Goal: Transaction & Acquisition: Book appointment/travel/reservation

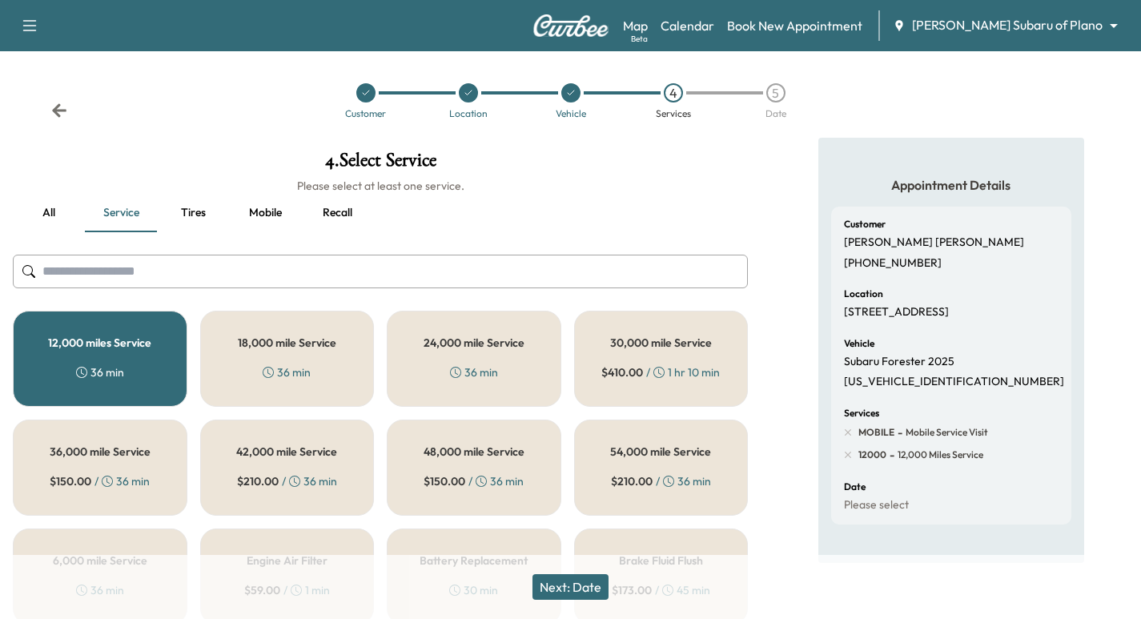
click at [581, 585] on button "Next: Date" at bounding box center [570, 587] width 76 height 26
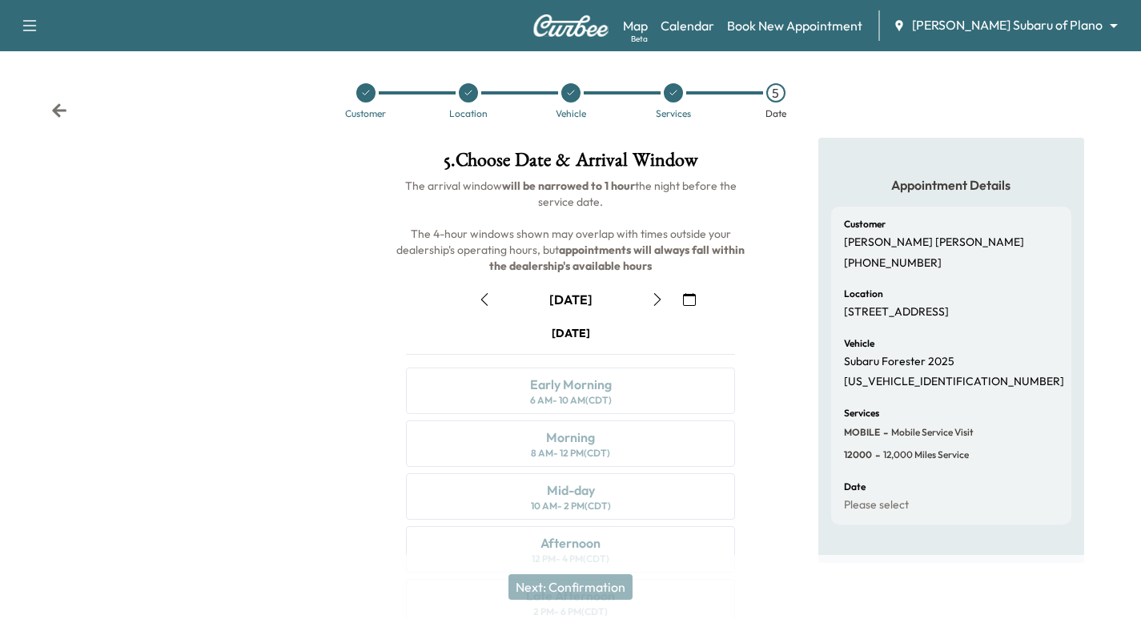
click at [665, 301] on button "button" at bounding box center [657, 300] width 27 height 26
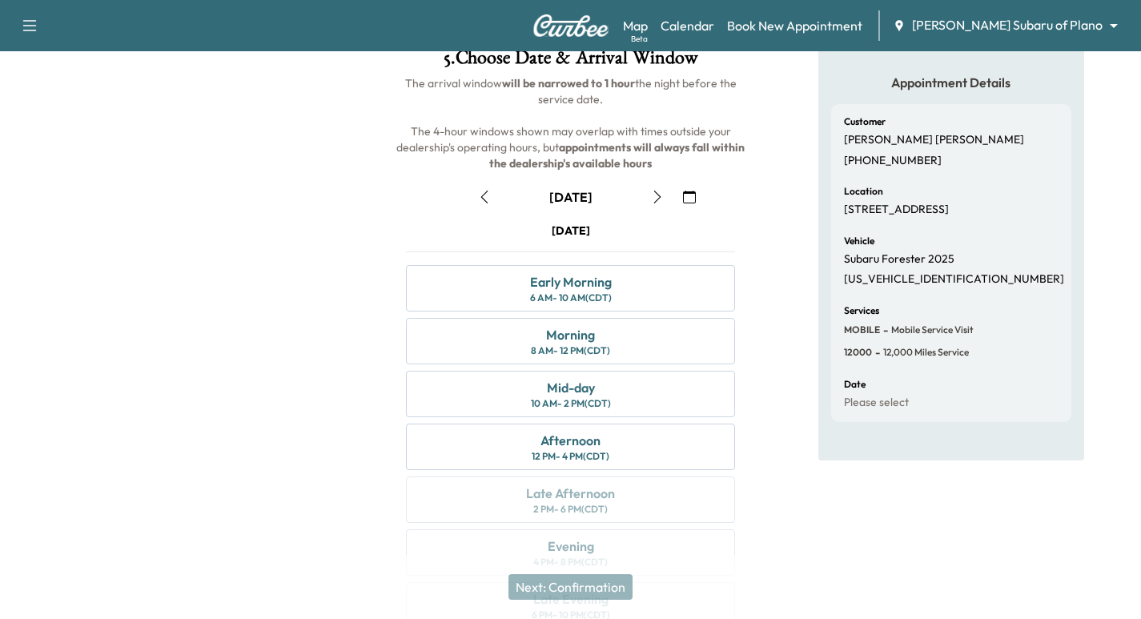
scroll to position [2, 0]
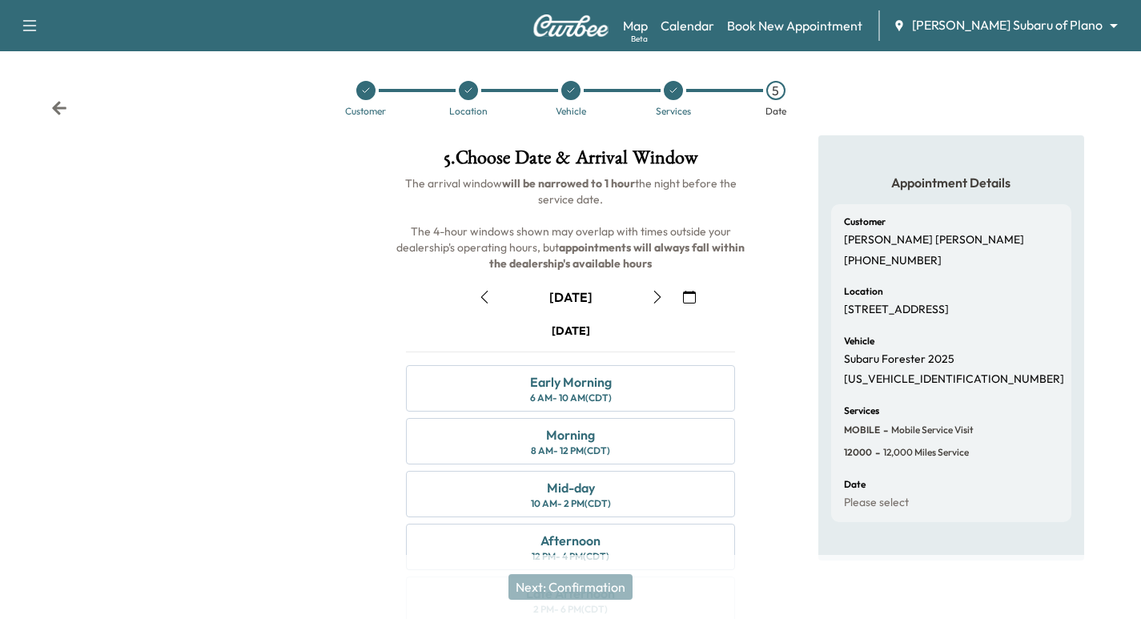
click at [464, 90] on icon at bounding box center [468, 91] width 10 height 10
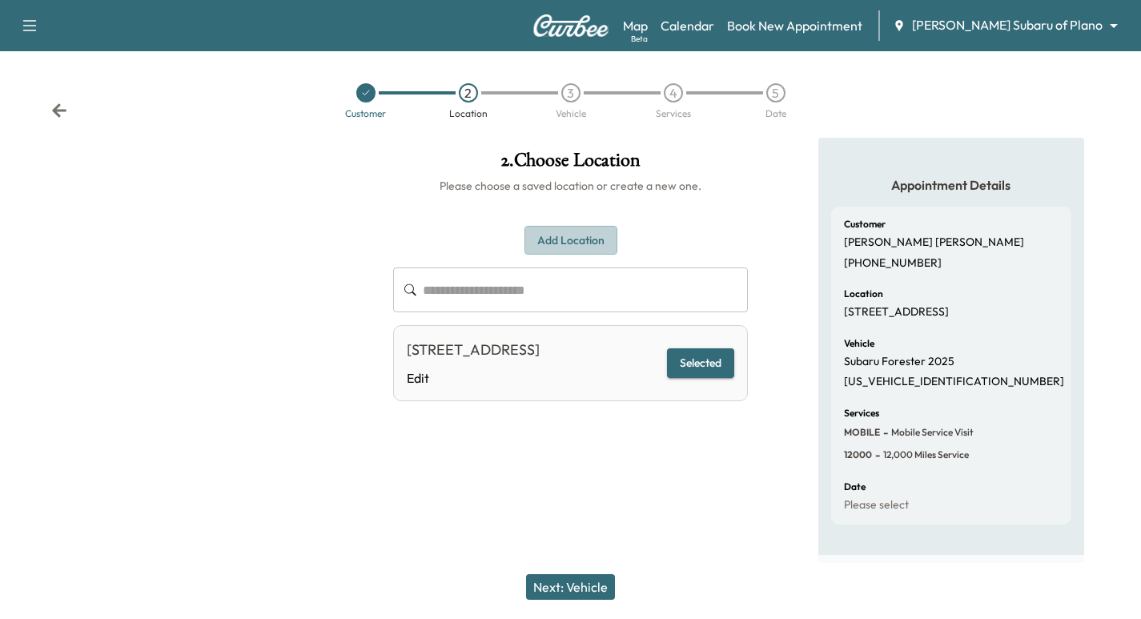
click at [557, 243] on button "Add Location" at bounding box center [570, 241] width 93 height 30
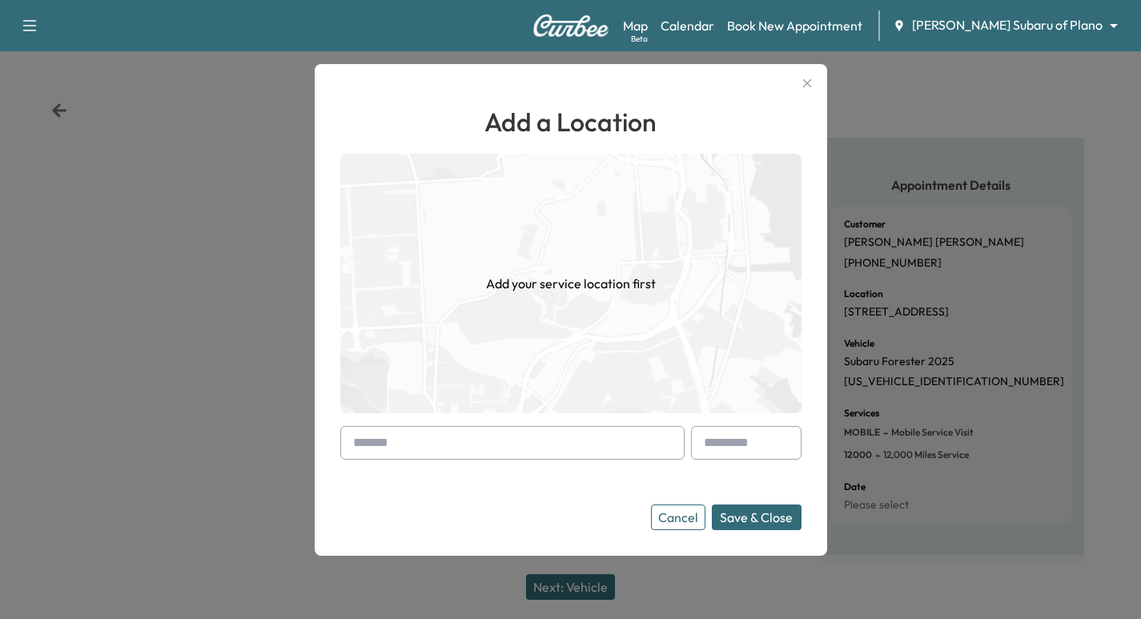
click at [426, 429] on input "text" at bounding box center [512, 443] width 344 height 34
paste input "**********"
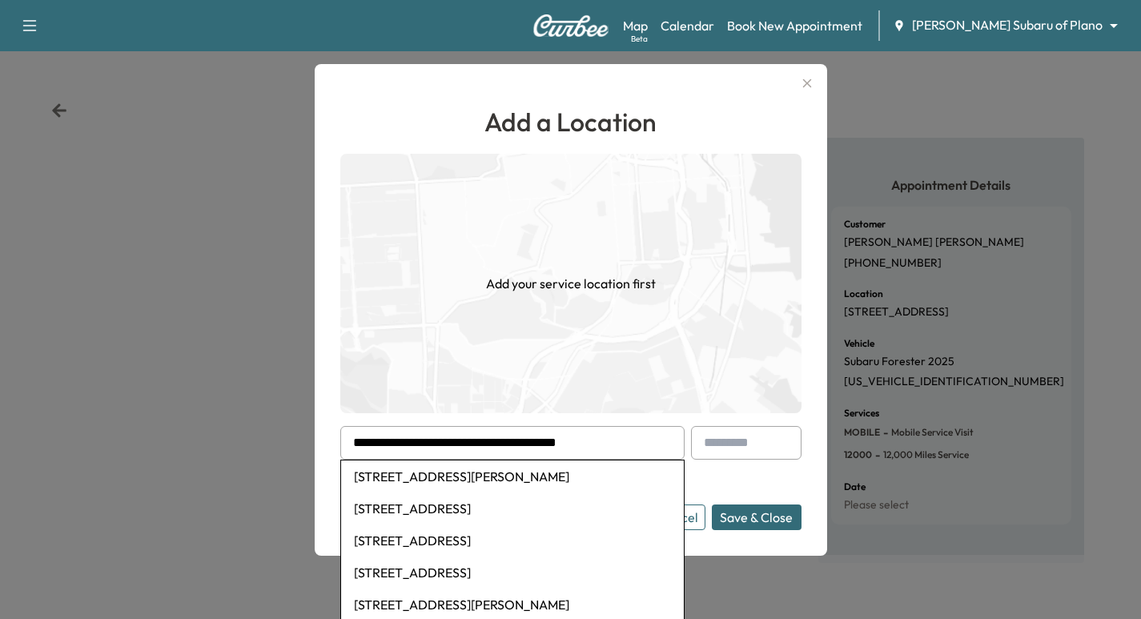
click at [495, 475] on li "[STREET_ADDRESS][PERSON_NAME]" at bounding box center [512, 476] width 343 height 32
type input "**********"
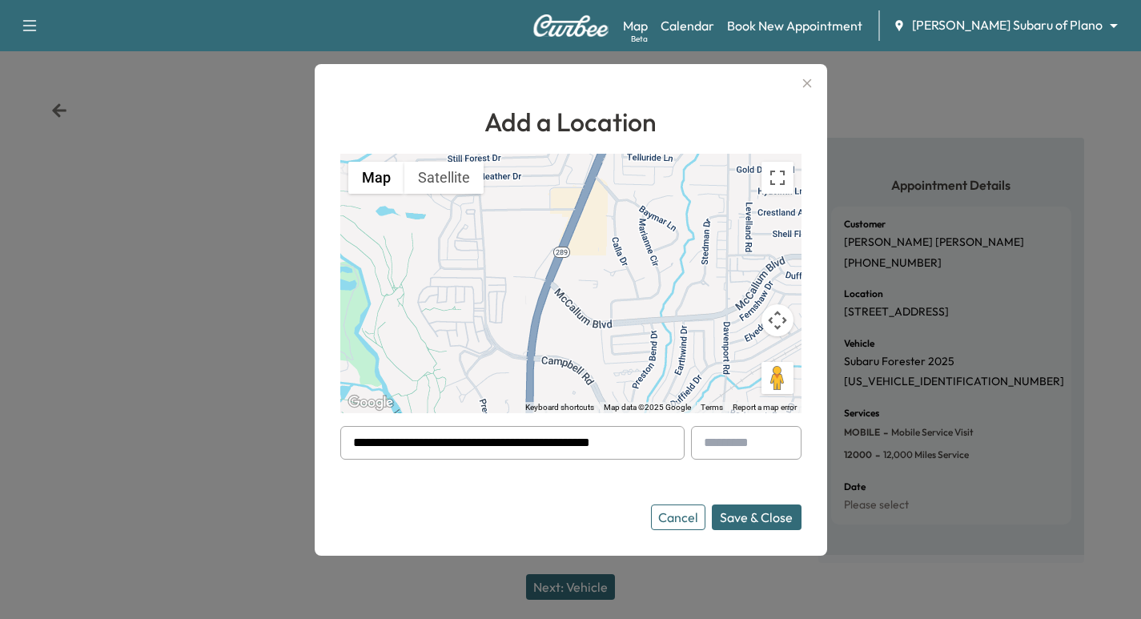
click at [784, 518] on button "Save & Close" at bounding box center [757, 517] width 90 height 26
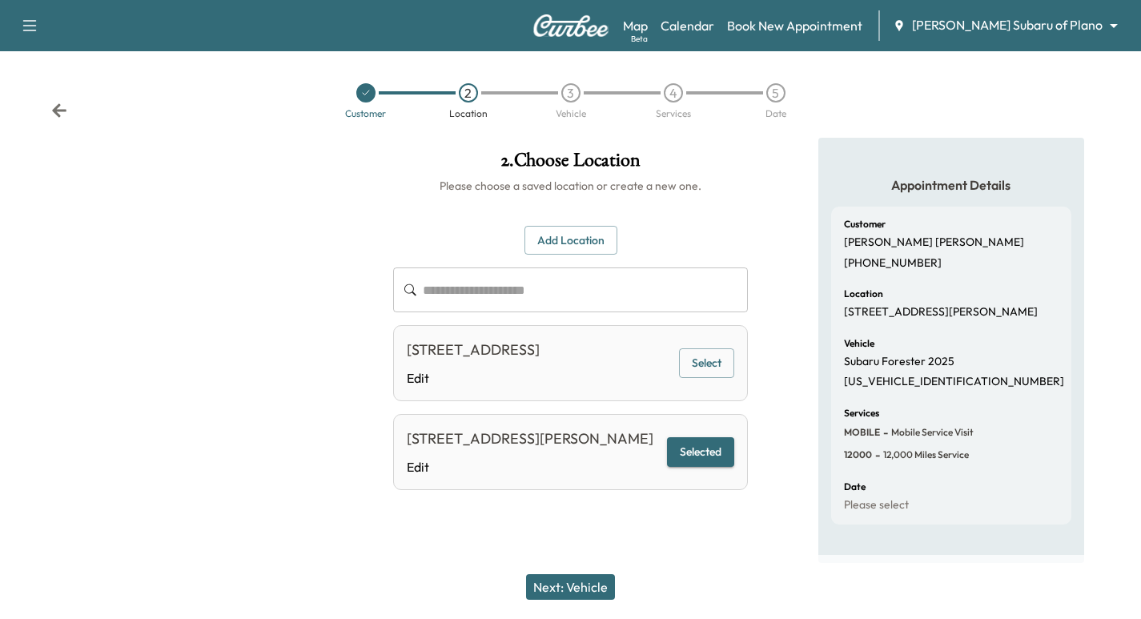
click at [577, 588] on button "Next: Vehicle" at bounding box center [570, 587] width 89 height 26
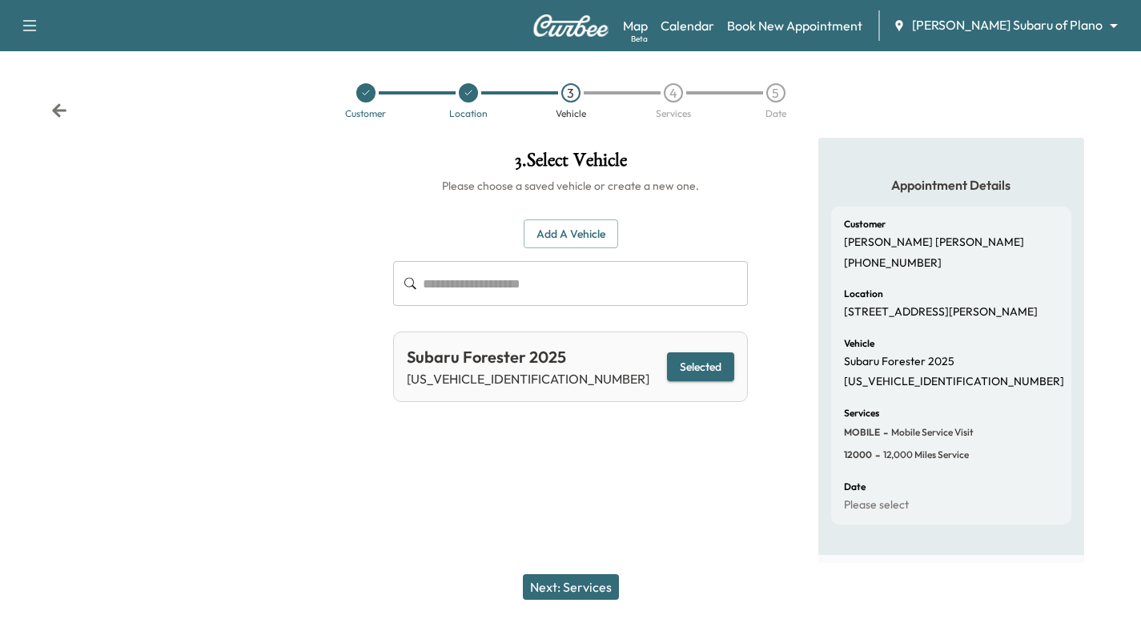
click at [783, 97] on div "5" at bounding box center [775, 92] width 102 height 19
click at [772, 100] on div "5 Date" at bounding box center [775, 100] width 102 height 35
click at [598, 573] on div "Next: Services" at bounding box center [570, 587] width 1141 height 64
click at [597, 590] on button "Next: Services" at bounding box center [571, 587] width 96 height 26
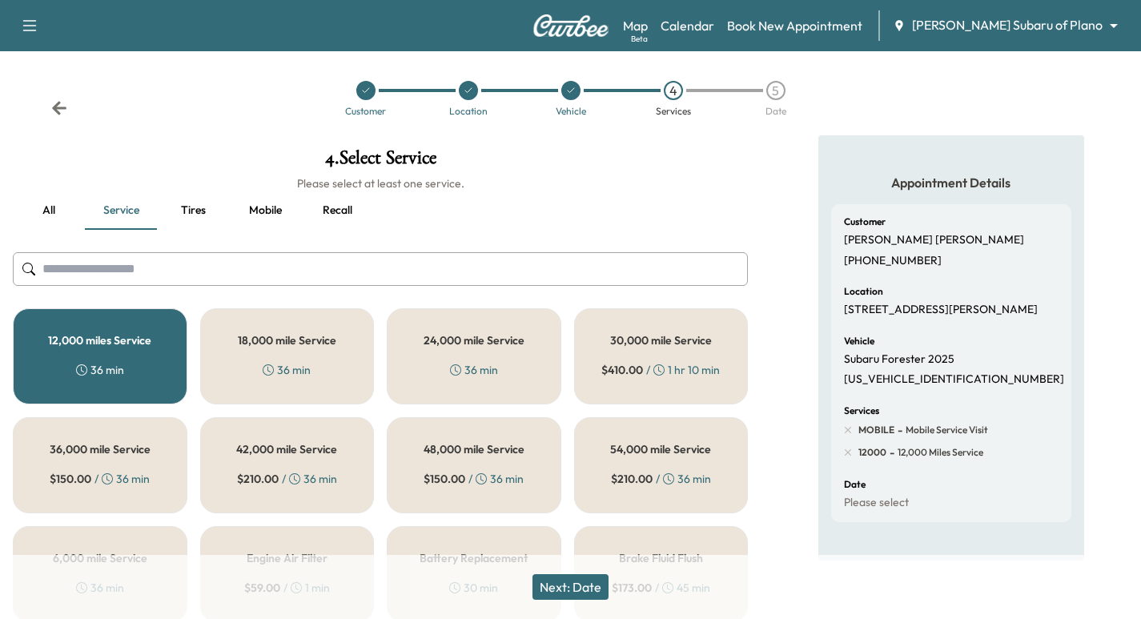
click at [598, 584] on button "Next: Date" at bounding box center [570, 587] width 76 height 26
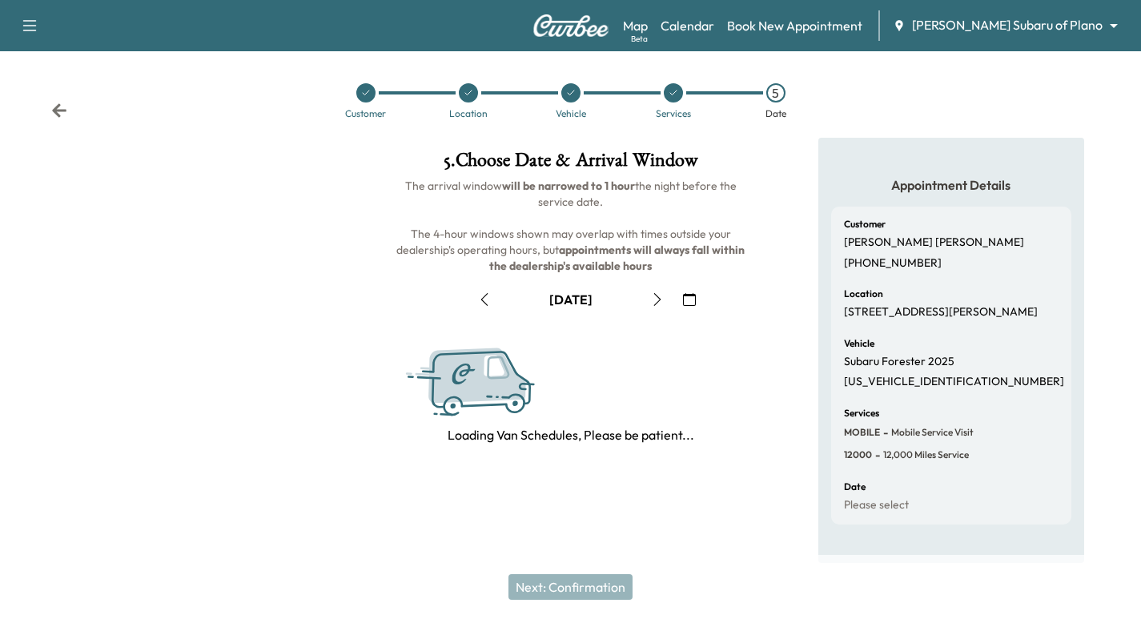
click at [655, 296] on icon "button" at bounding box center [657, 299] width 13 height 13
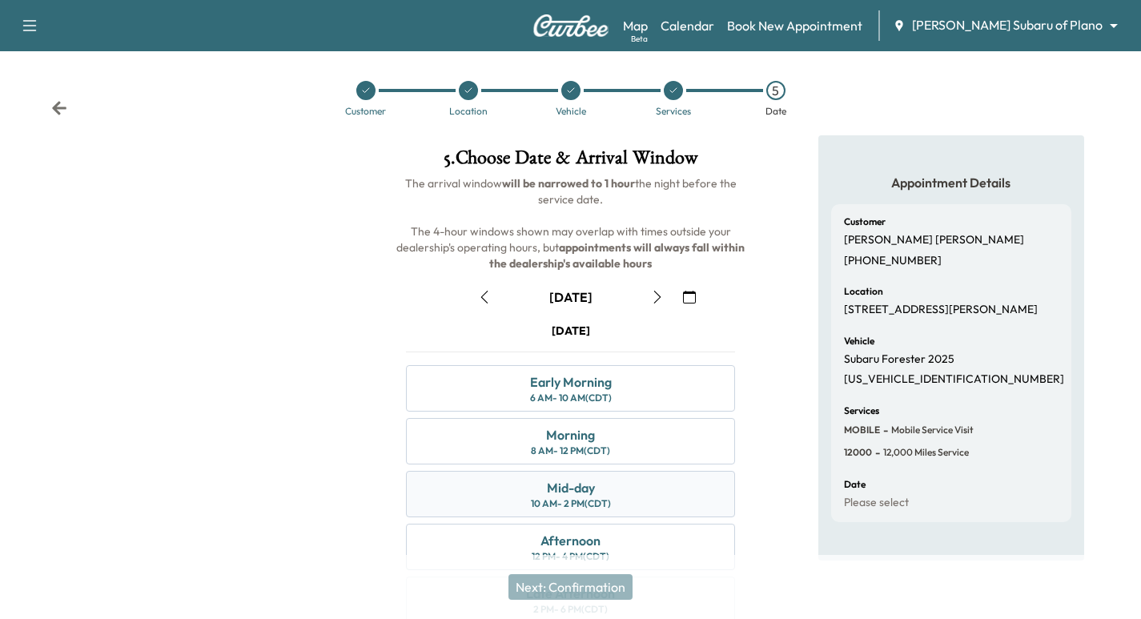
scroll to position [102, 0]
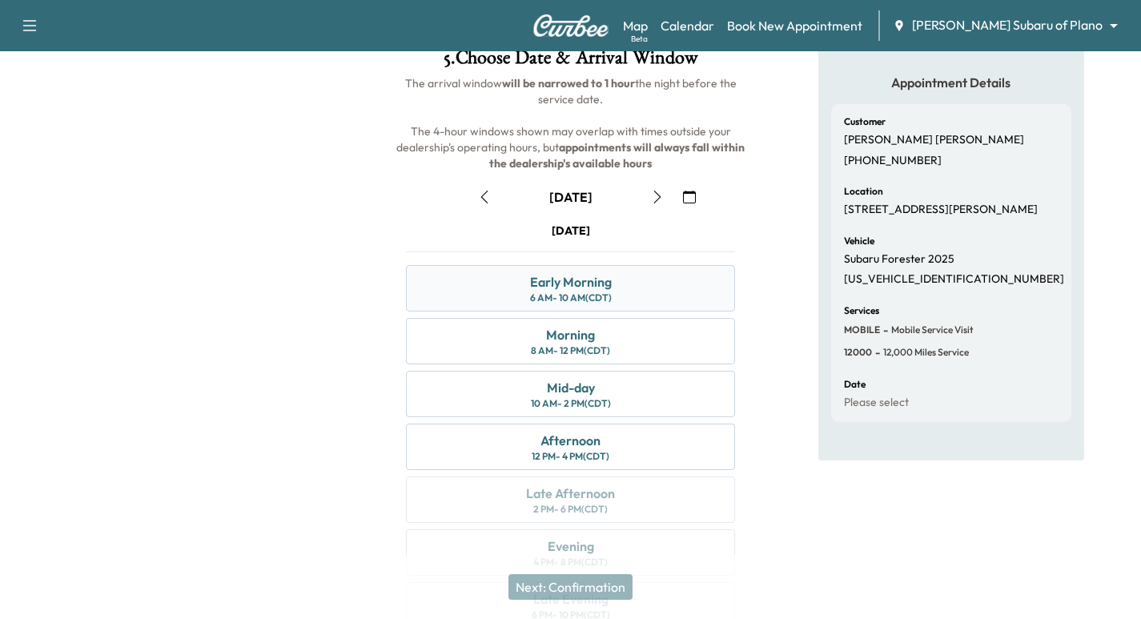
click at [588, 294] on div "6 AM - 10 AM (CDT)" at bounding box center [571, 297] width 82 height 13
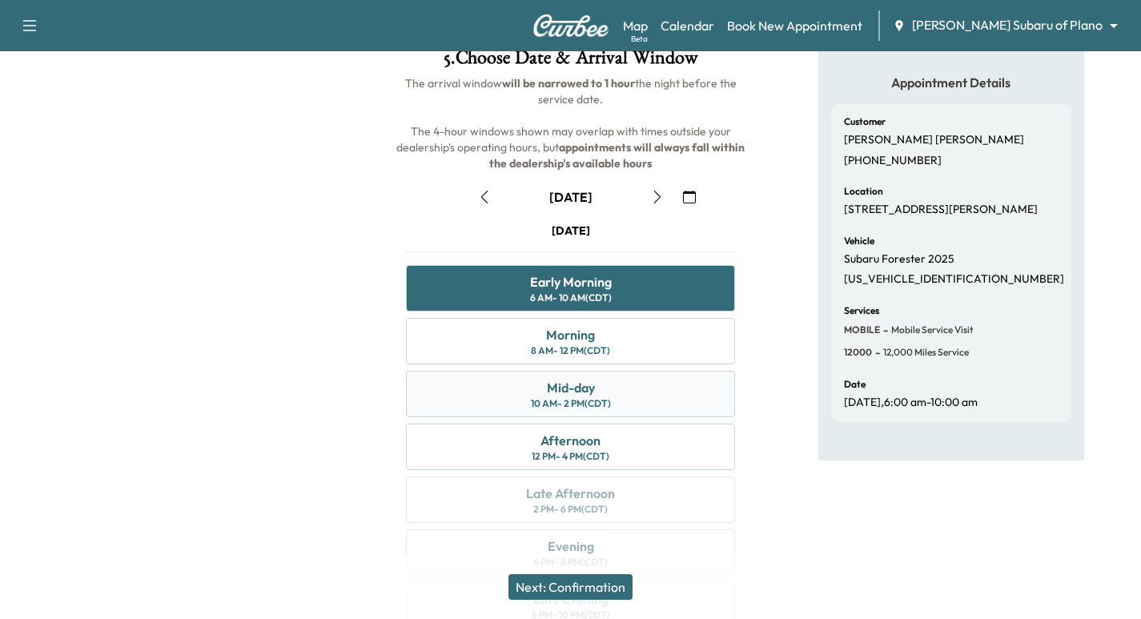
scroll to position [0, 0]
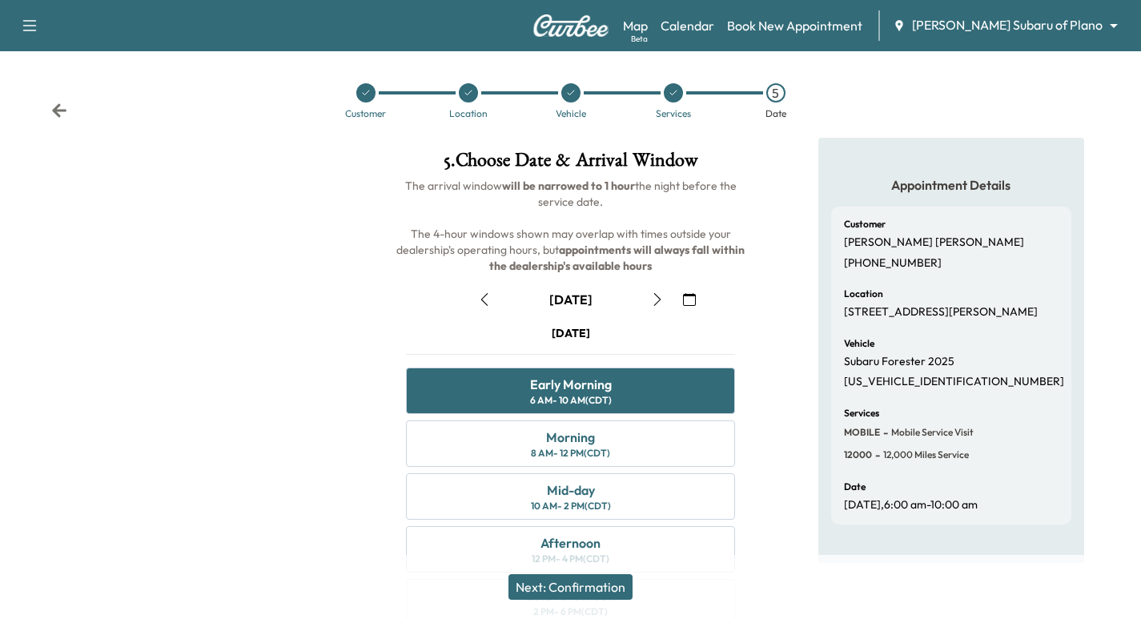
click at [579, 593] on button "Next: Confirmation" at bounding box center [570, 587] width 124 height 26
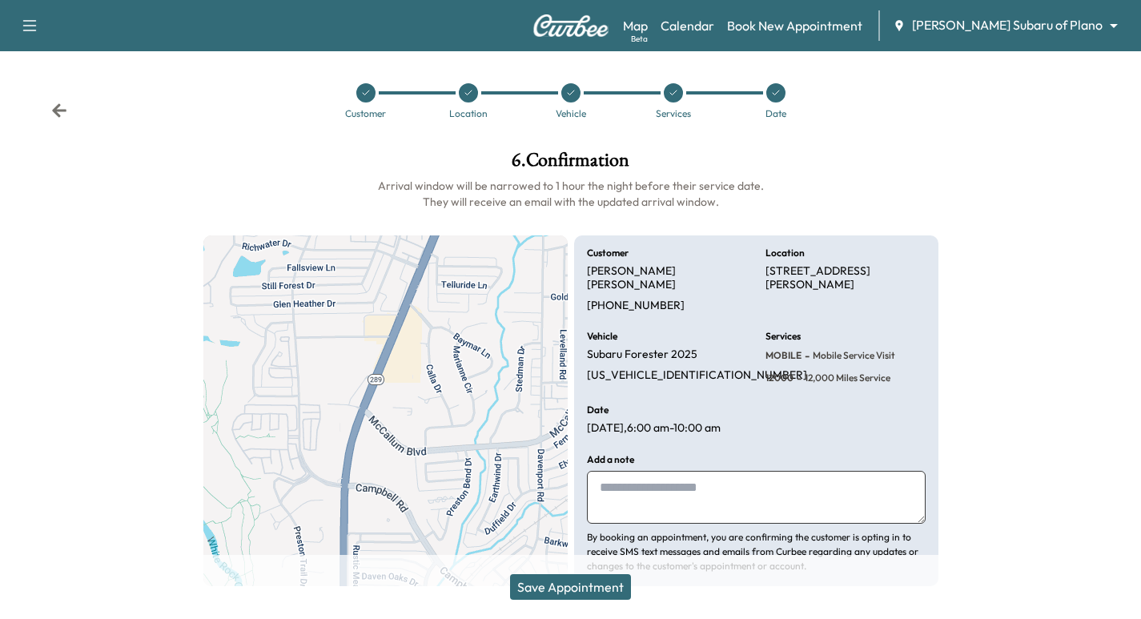
click at [660, 471] on textarea at bounding box center [756, 497] width 339 height 53
type textarea "*"
paste textarea "**********"
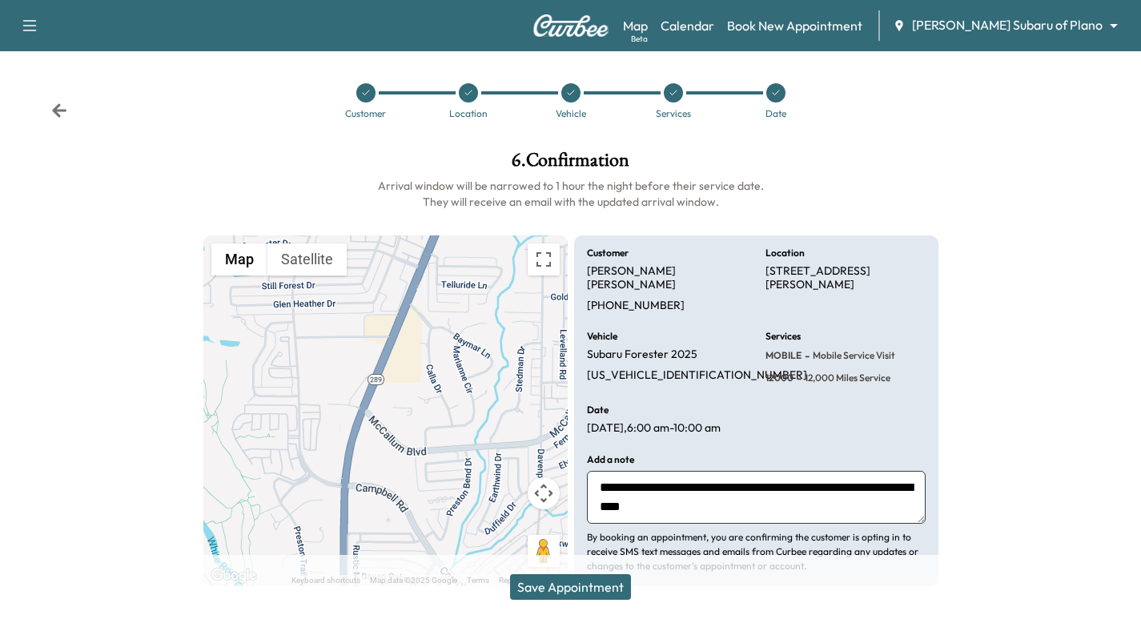
type textarea "**********"
click at [607, 580] on button "Save Appointment" at bounding box center [570, 587] width 121 height 26
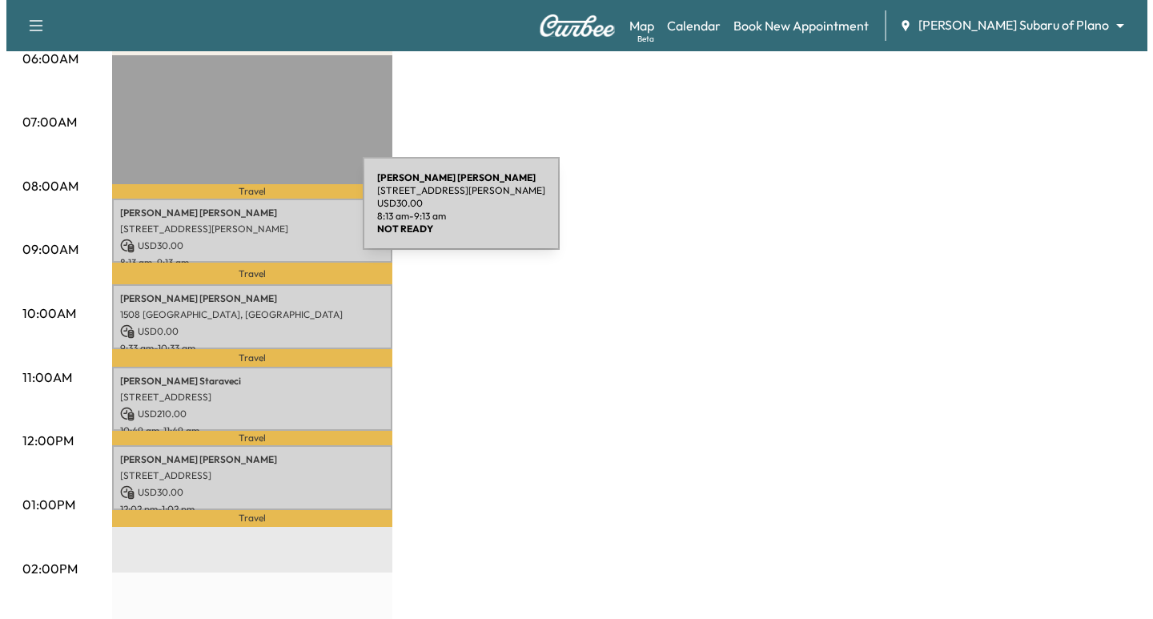
scroll to position [380, 0]
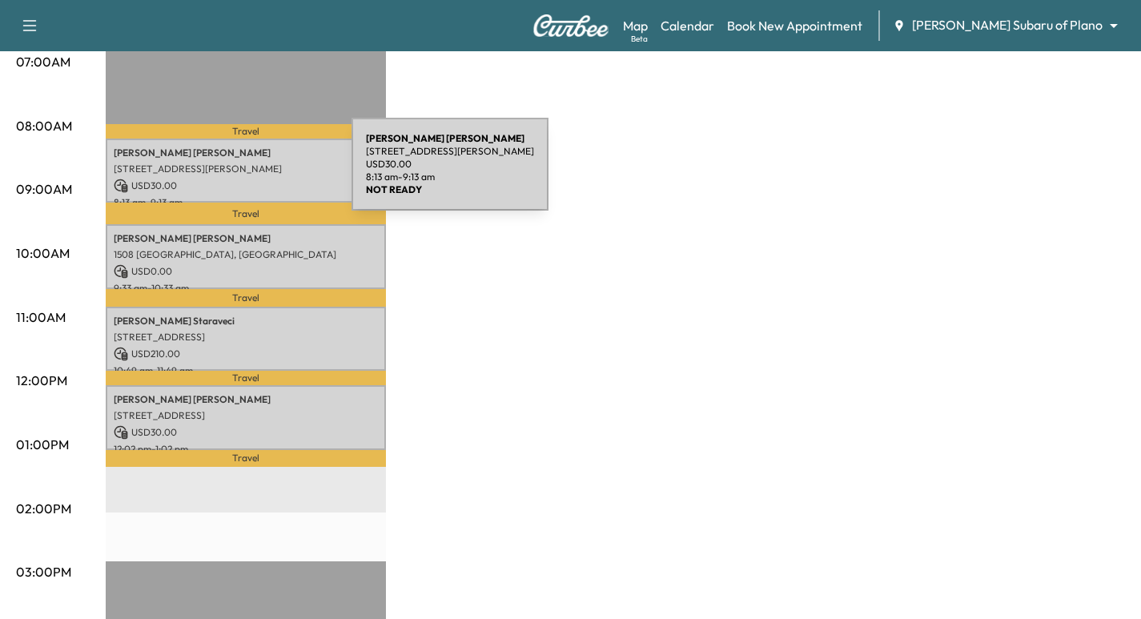
click at [231, 174] on div "[PERSON_NAME] [STREET_ADDRESS][PERSON_NAME] USD 30.00 8:13 am - 9:13 am" at bounding box center [246, 170] width 280 height 65
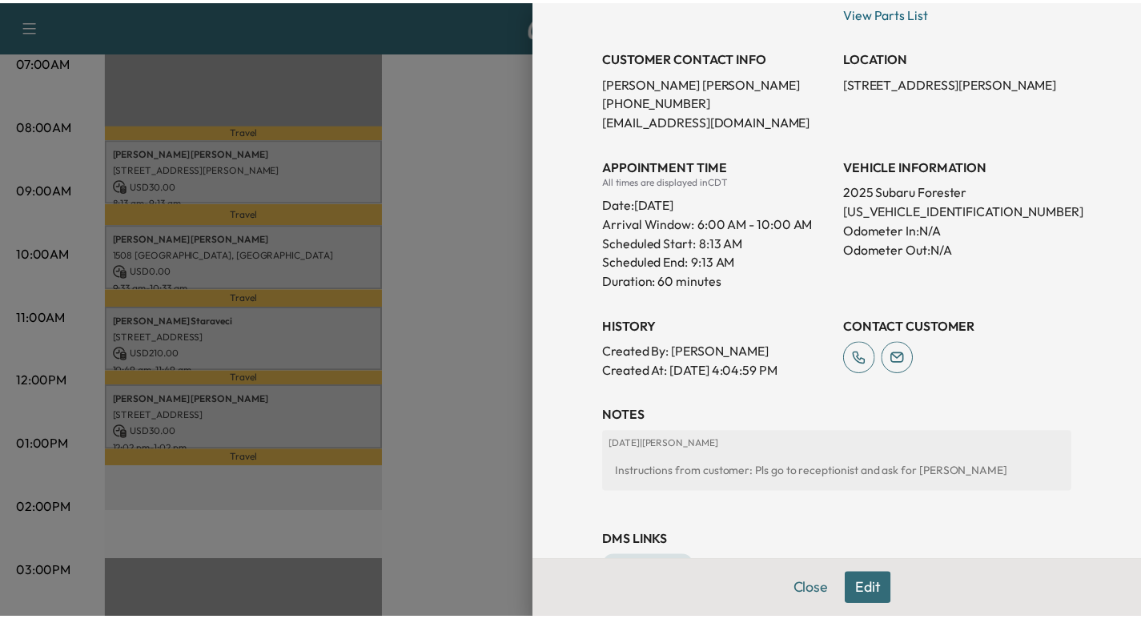
scroll to position [280, 0]
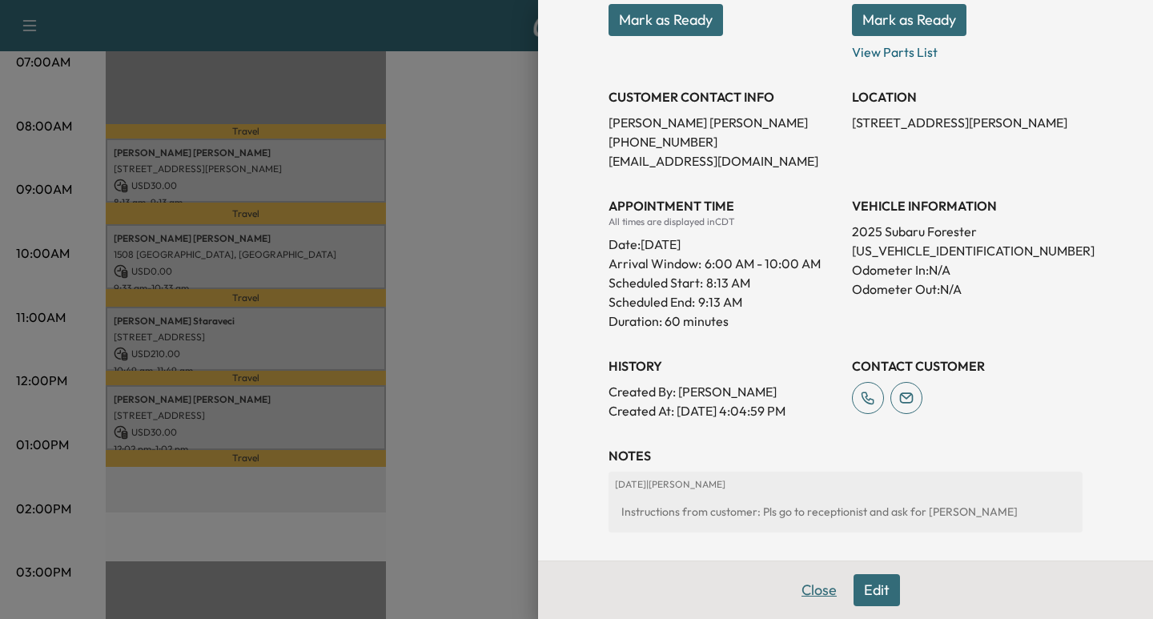
click at [801, 596] on button "Close" at bounding box center [819, 590] width 56 height 32
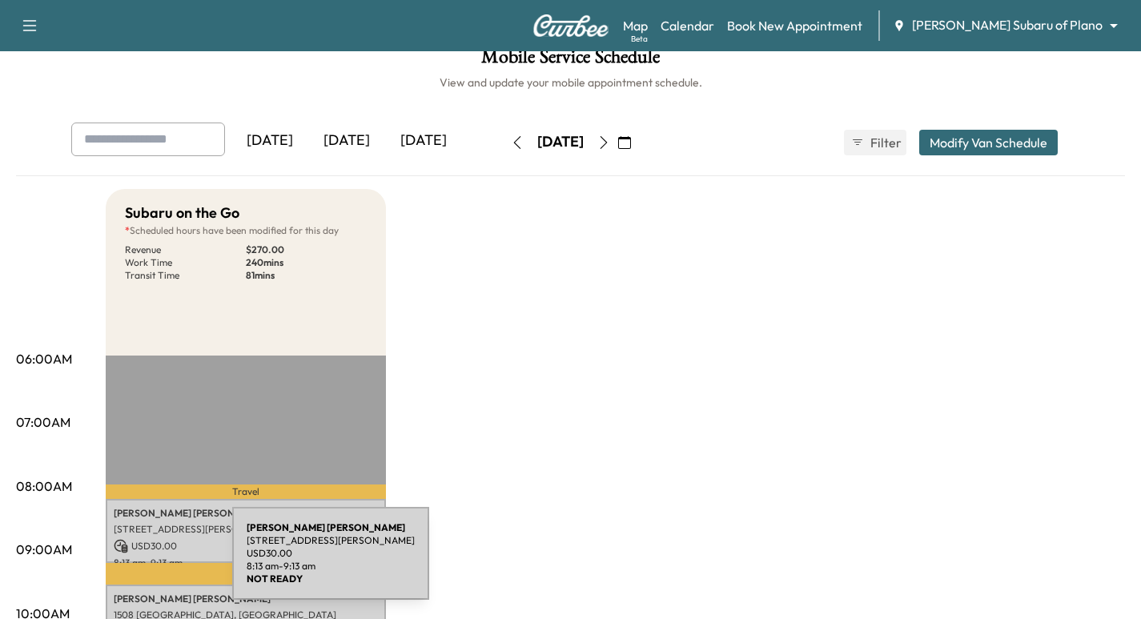
scroll to position [100, 0]
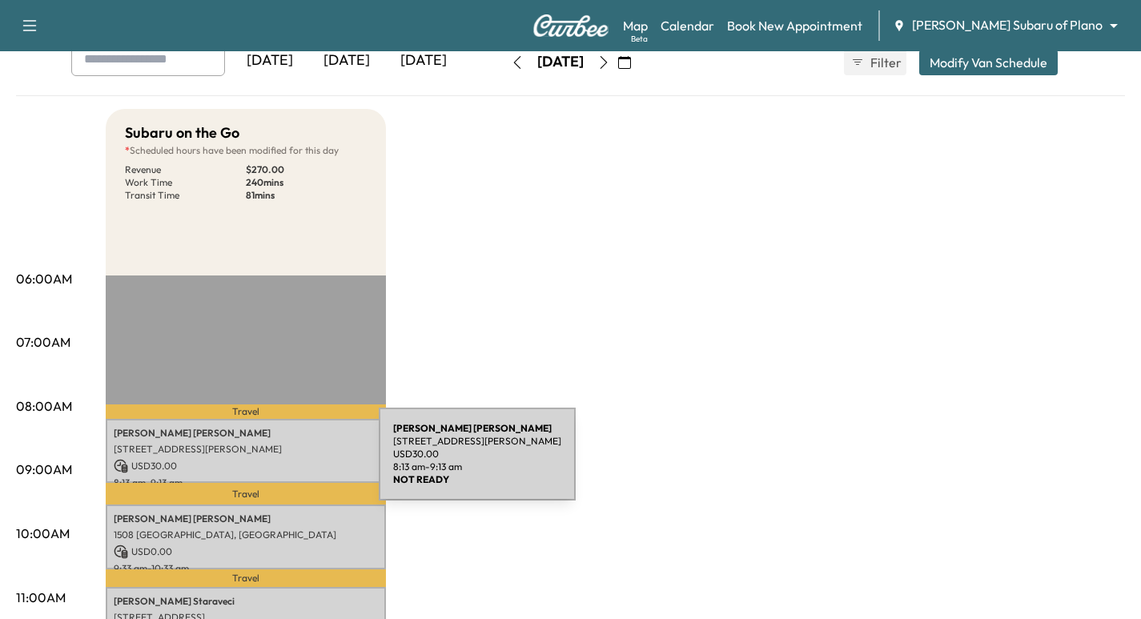
click at [259, 463] on p "USD 30.00" at bounding box center [246, 466] width 264 height 14
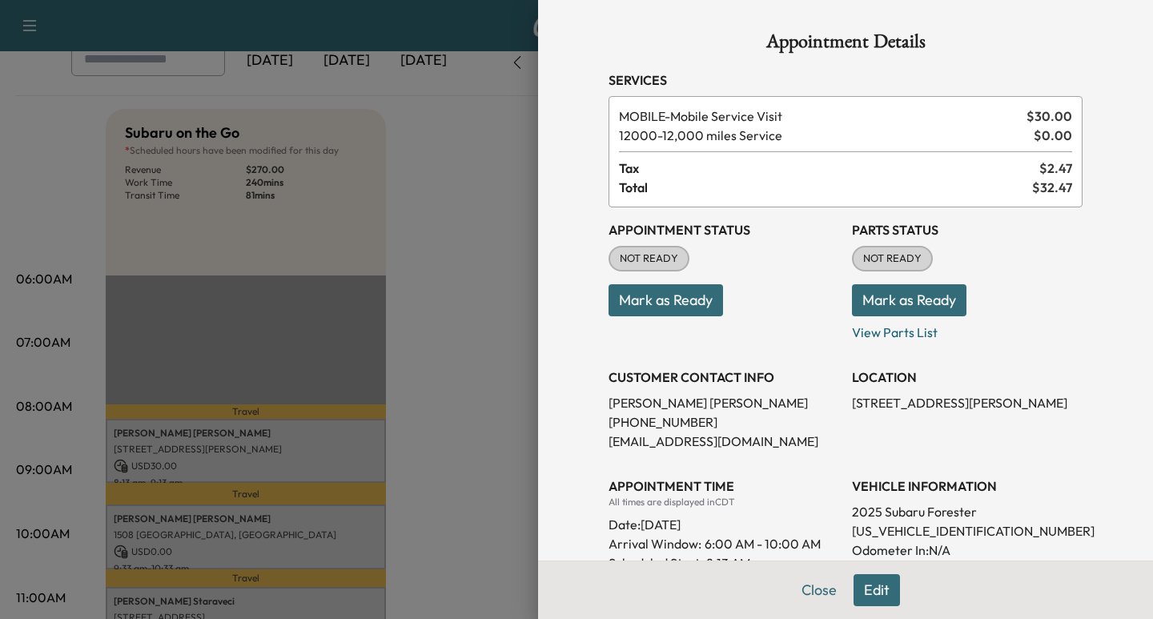
drag, startPoint x: 455, startPoint y: 315, endPoint x: 469, endPoint y: 354, distance: 41.5
click at [455, 315] on div at bounding box center [576, 309] width 1153 height 619
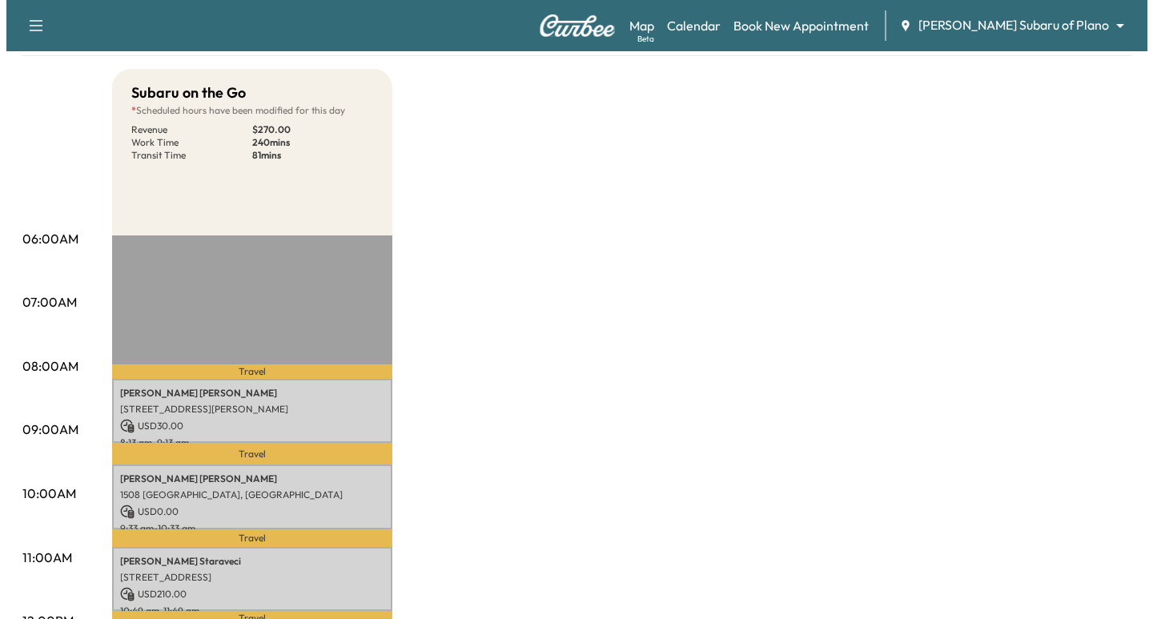
scroll to position [160, 0]
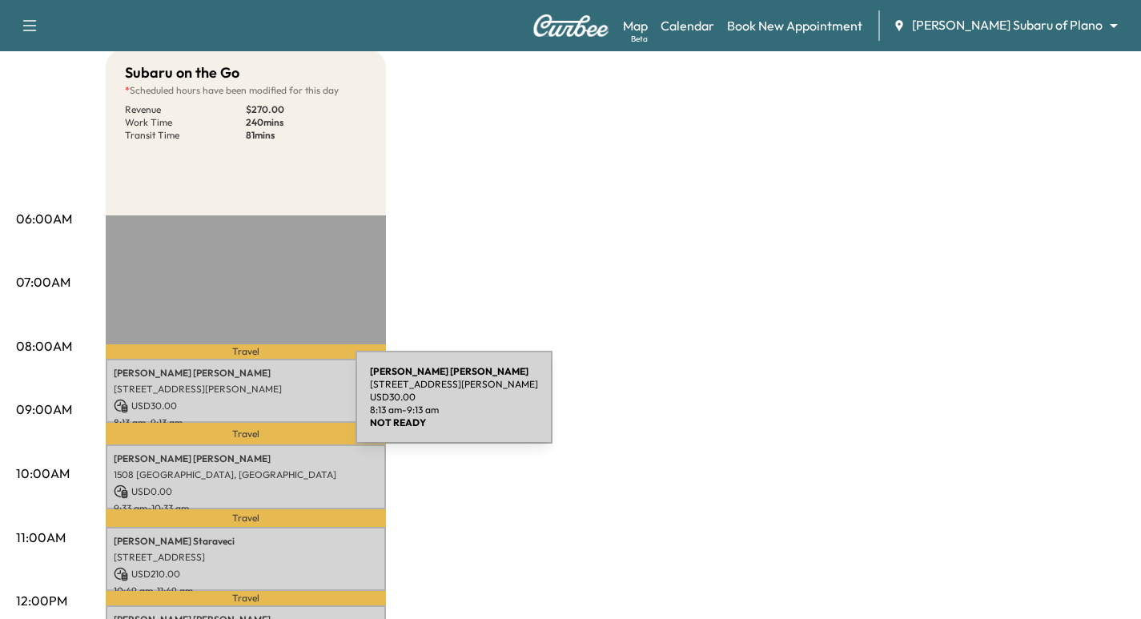
click at [236, 407] on p "USD 30.00" at bounding box center [246, 406] width 264 height 14
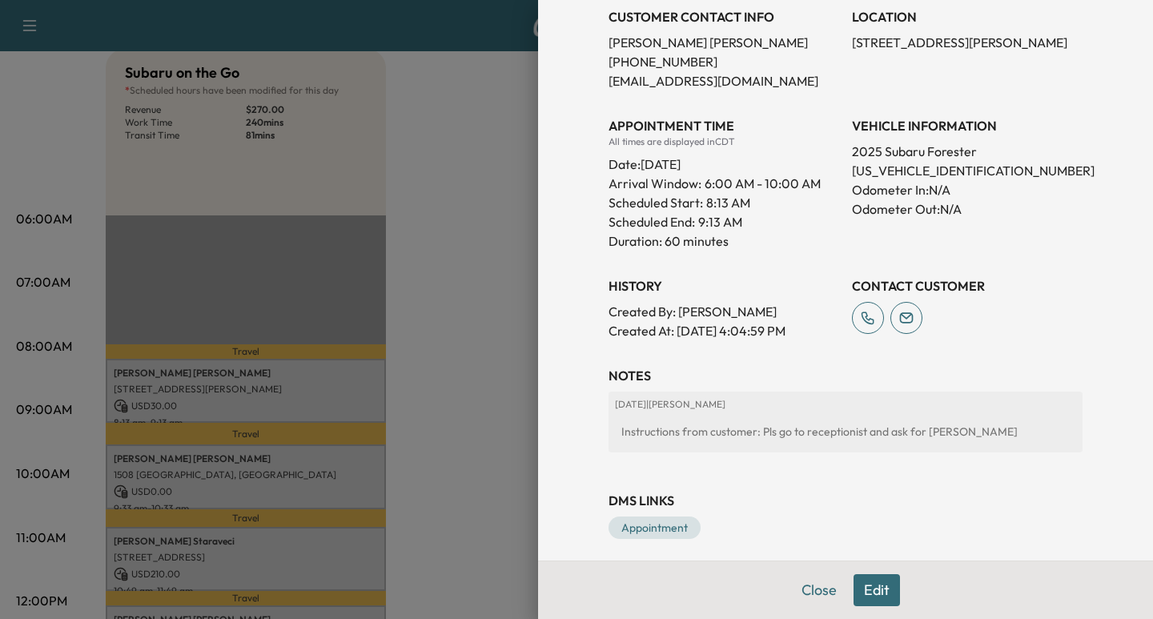
scroll to position [371, 0]
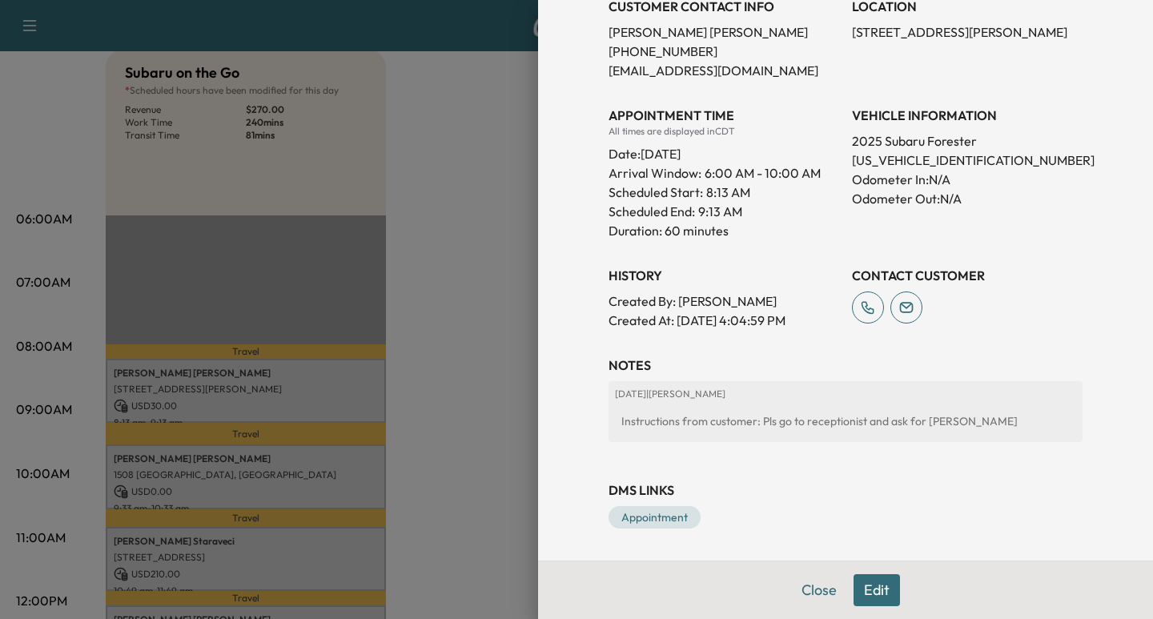
click at [315, 373] on div at bounding box center [576, 309] width 1153 height 619
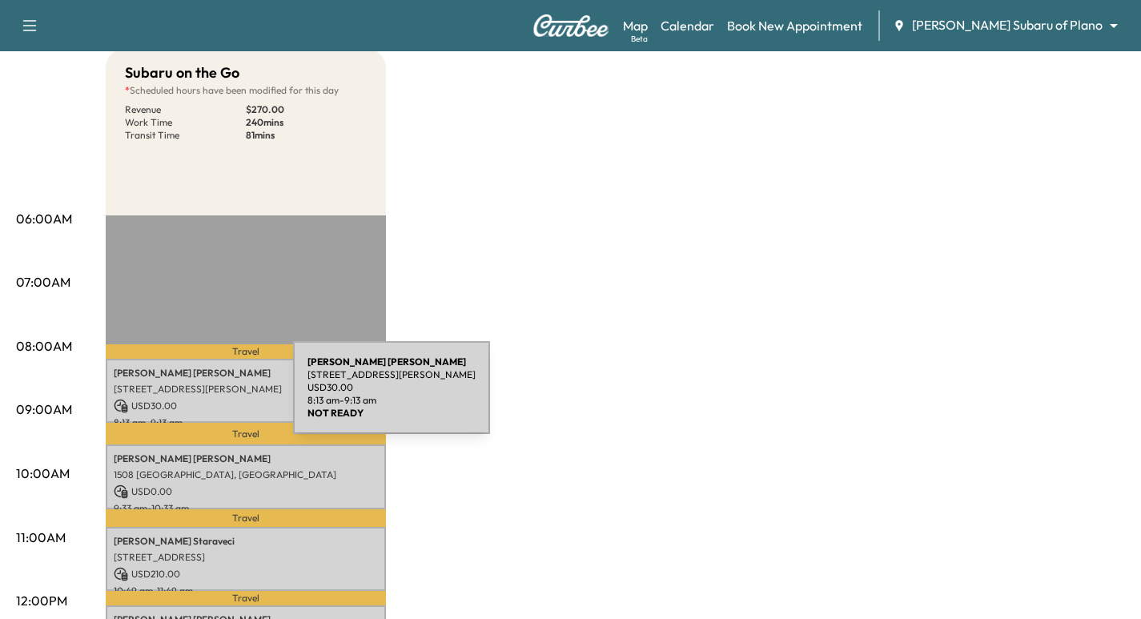
click at [173, 399] on p "USD 30.00" at bounding box center [246, 406] width 264 height 14
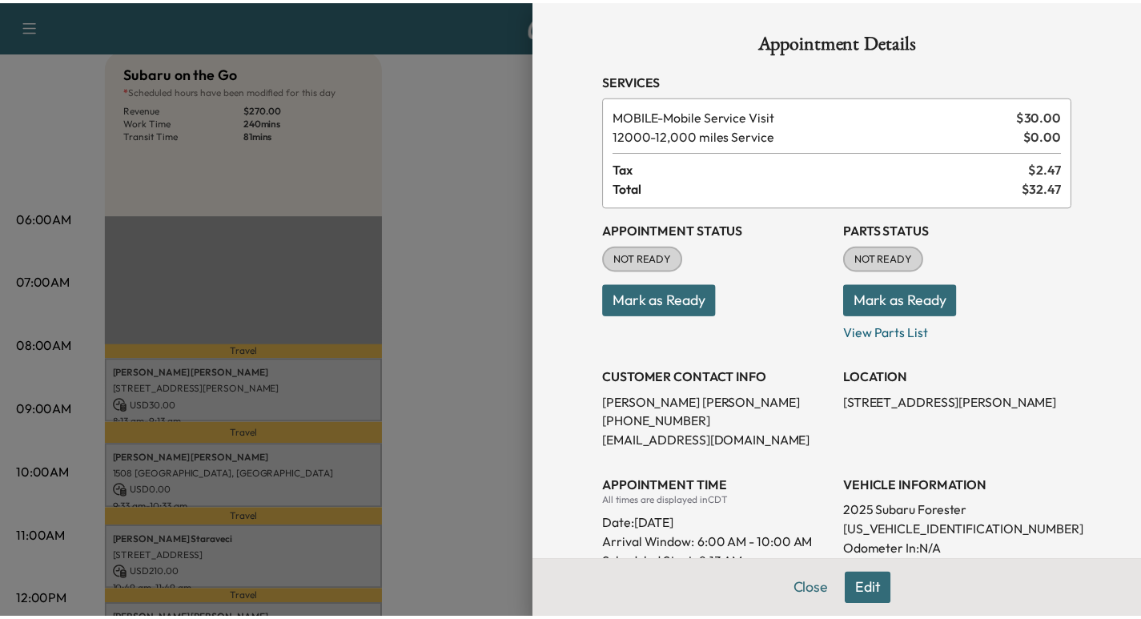
scroll to position [80, 0]
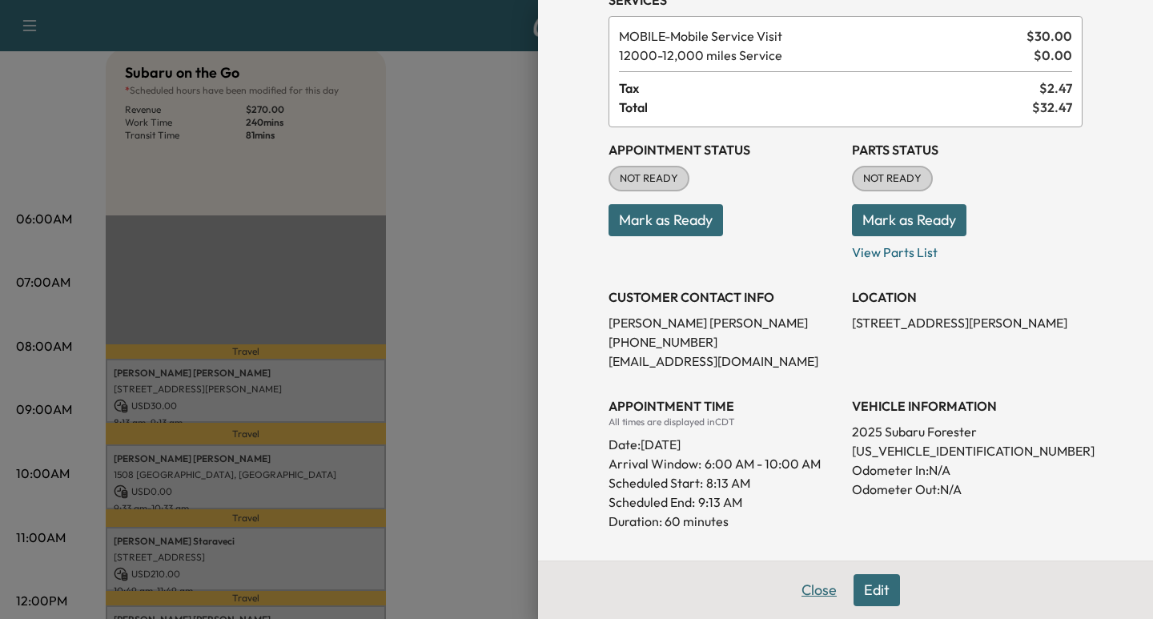
click at [796, 590] on button "Close" at bounding box center [819, 590] width 56 height 32
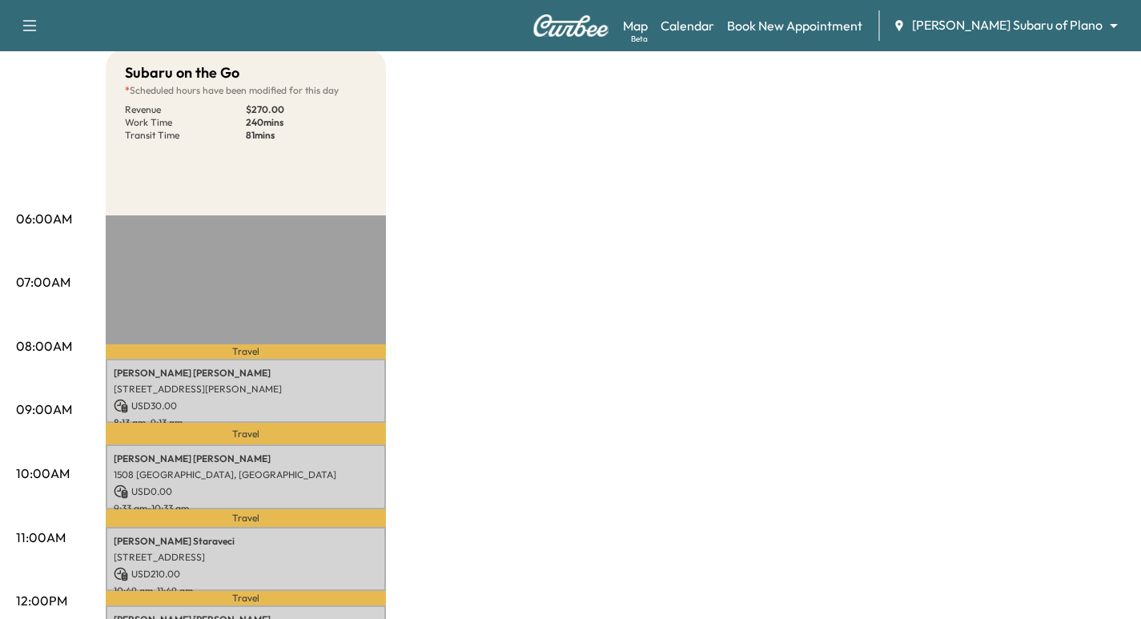
click at [845, 44] on div "Support Log Out Map Beta Calendar Book New Appointment [PERSON_NAME] Subaru of …" at bounding box center [570, 25] width 1141 height 51
click at [847, 30] on link "Book New Appointment" at bounding box center [794, 25] width 135 height 19
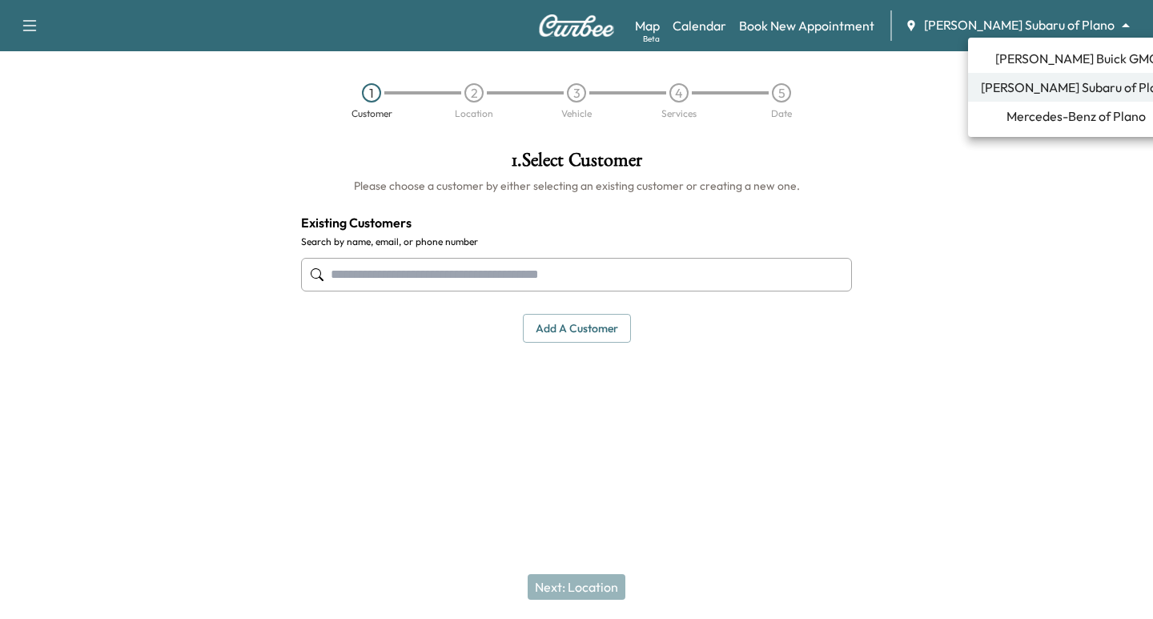
click at [998, 26] on body "Support Log Out Map Beta Calendar Book New Appointment [PERSON_NAME] Subaru of …" at bounding box center [576, 309] width 1153 height 619
click at [1053, 62] on span "[PERSON_NAME] Buick GMC" at bounding box center [1076, 58] width 162 height 19
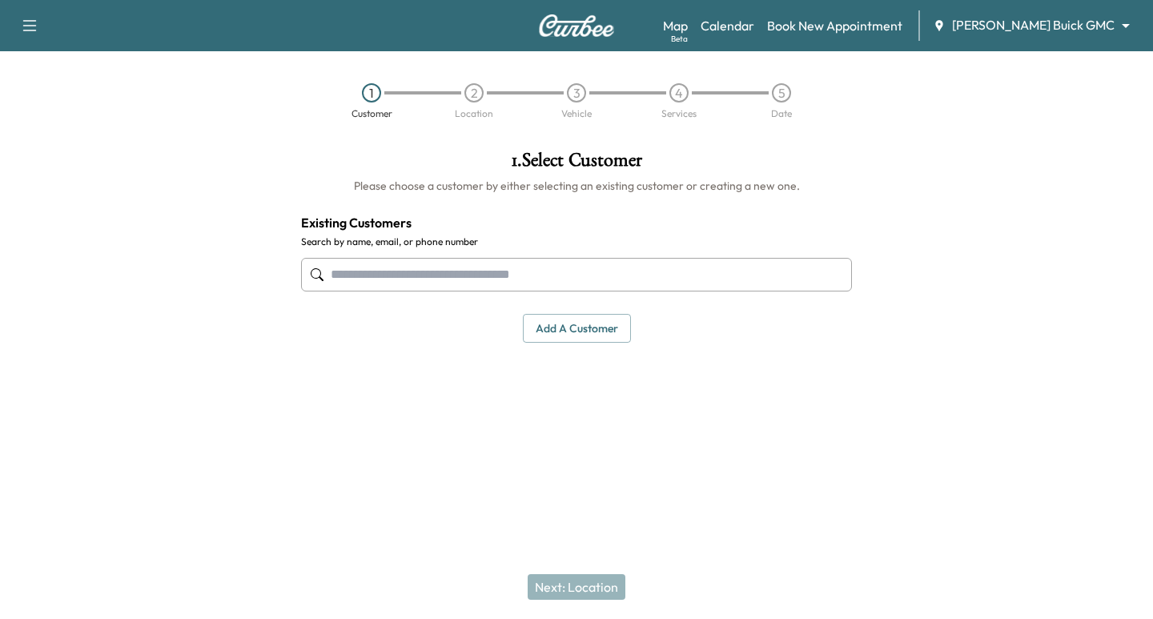
click at [404, 269] on input "text" at bounding box center [576, 275] width 551 height 34
paste input "**********"
click at [398, 275] on input "**********" at bounding box center [576, 275] width 551 height 34
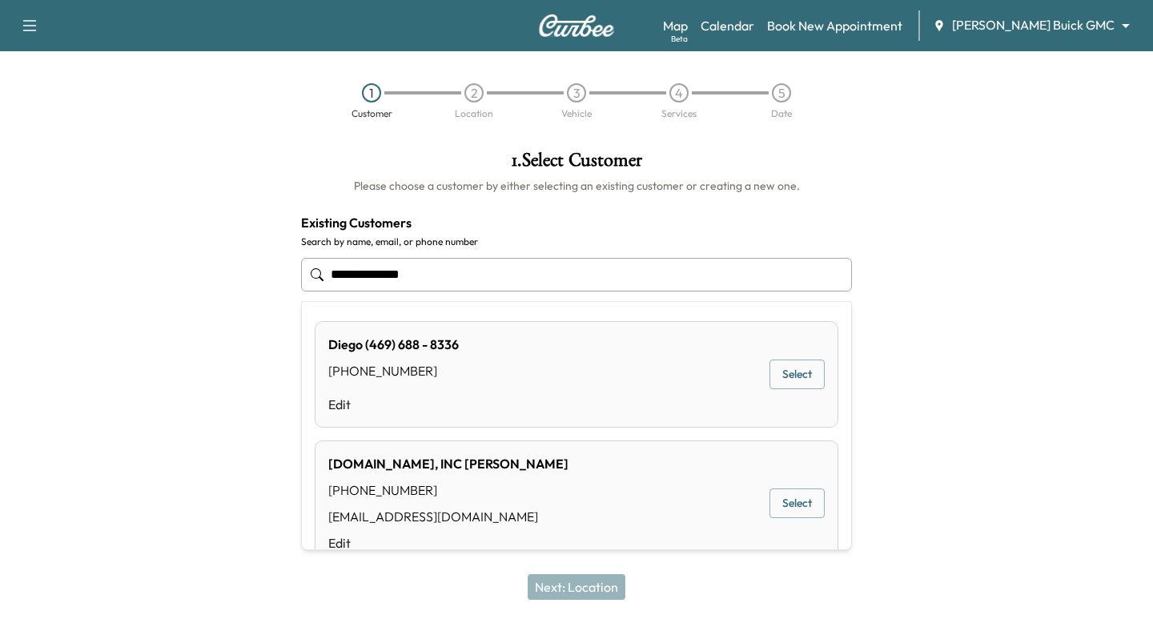
click at [367, 275] on input "**********" at bounding box center [576, 275] width 551 height 34
click at [363, 273] on input "**********" at bounding box center [576, 275] width 551 height 34
click at [364, 276] on input "**********" at bounding box center [576, 275] width 551 height 34
click at [343, 275] on input "**********" at bounding box center [576, 275] width 551 height 34
click at [335, 275] on input "**********" at bounding box center [576, 275] width 551 height 34
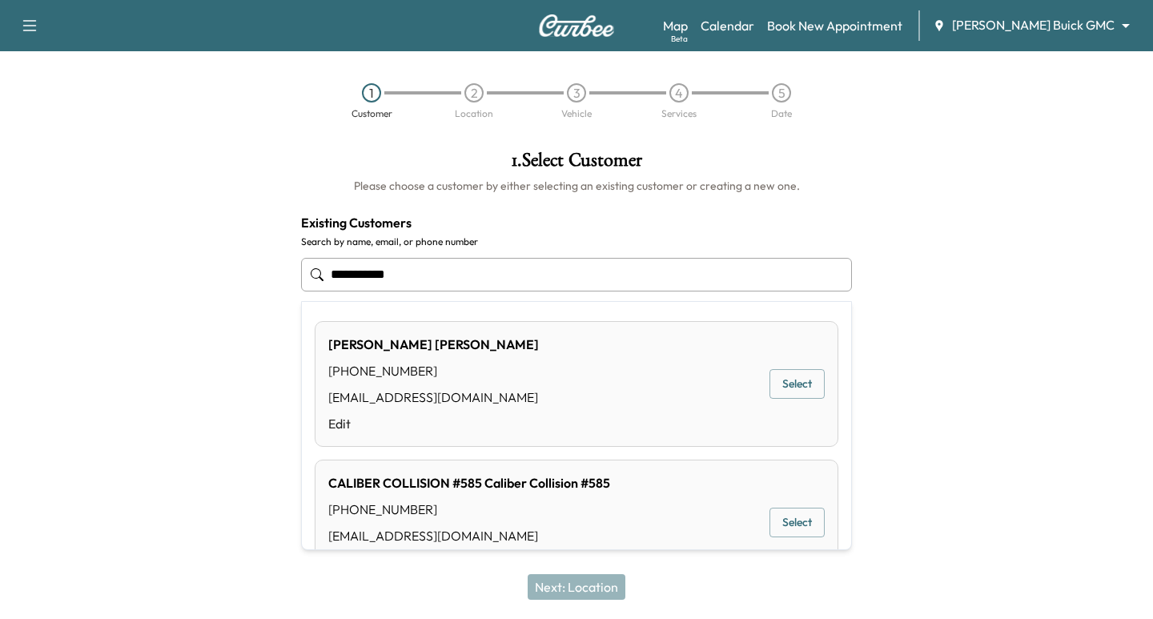
click at [377, 271] on input "**********" at bounding box center [576, 275] width 551 height 34
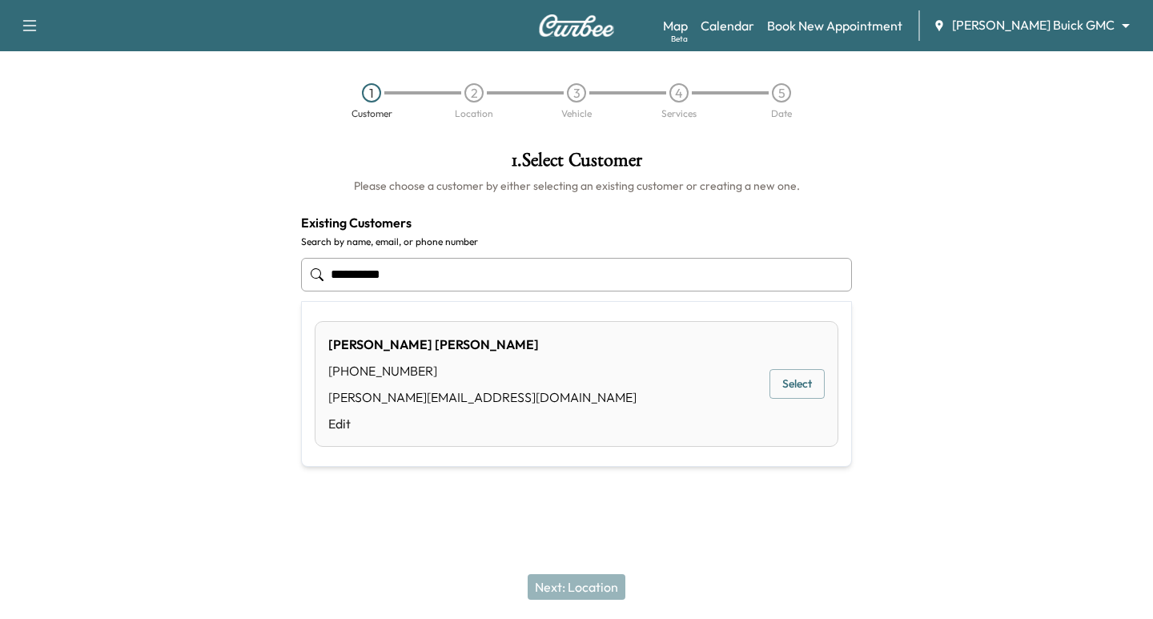
click at [808, 387] on button "Select" at bounding box center [796, 384] width 55 height 30
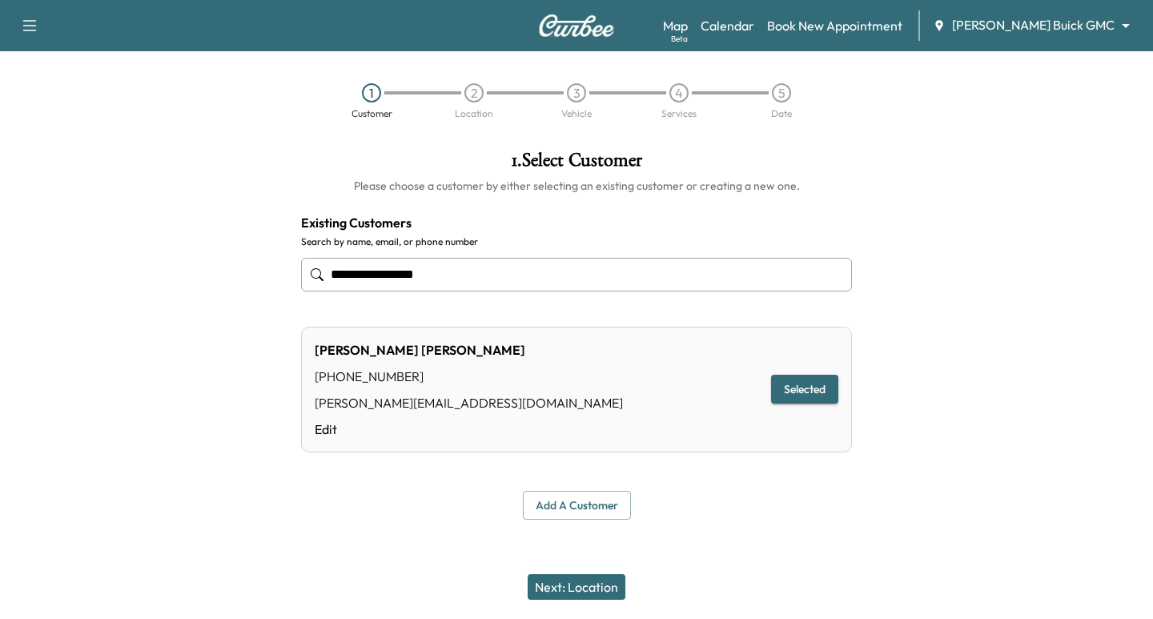
type input "**********"
click at [596, 580] on button "Next: Location" at bounding box center [576, 587] width 98 height 26
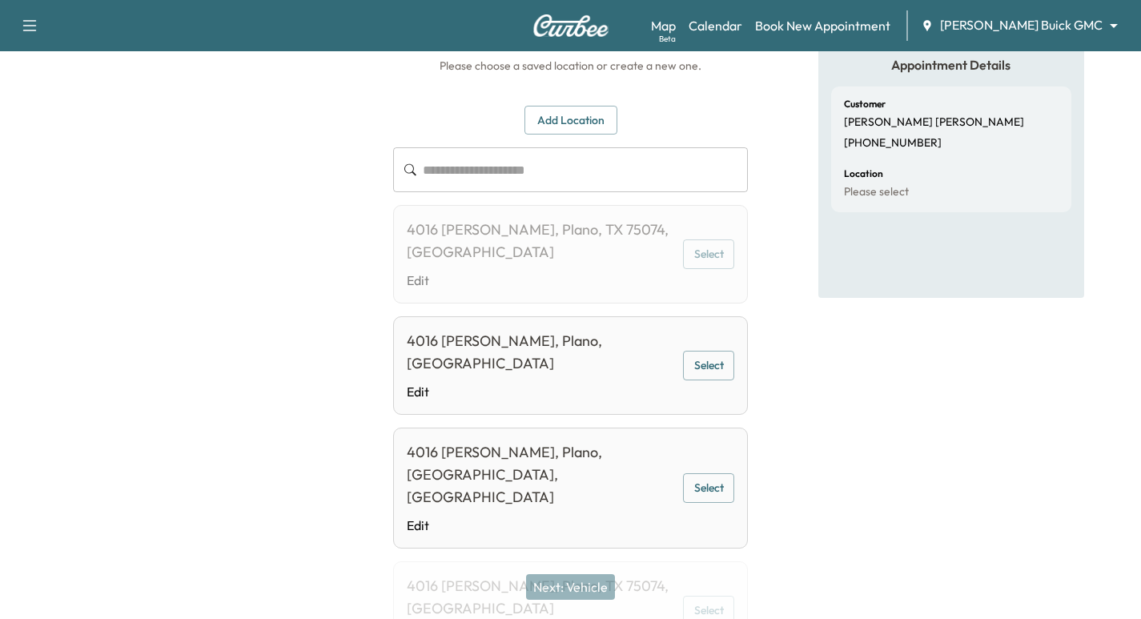
scroll to position [140, 0]
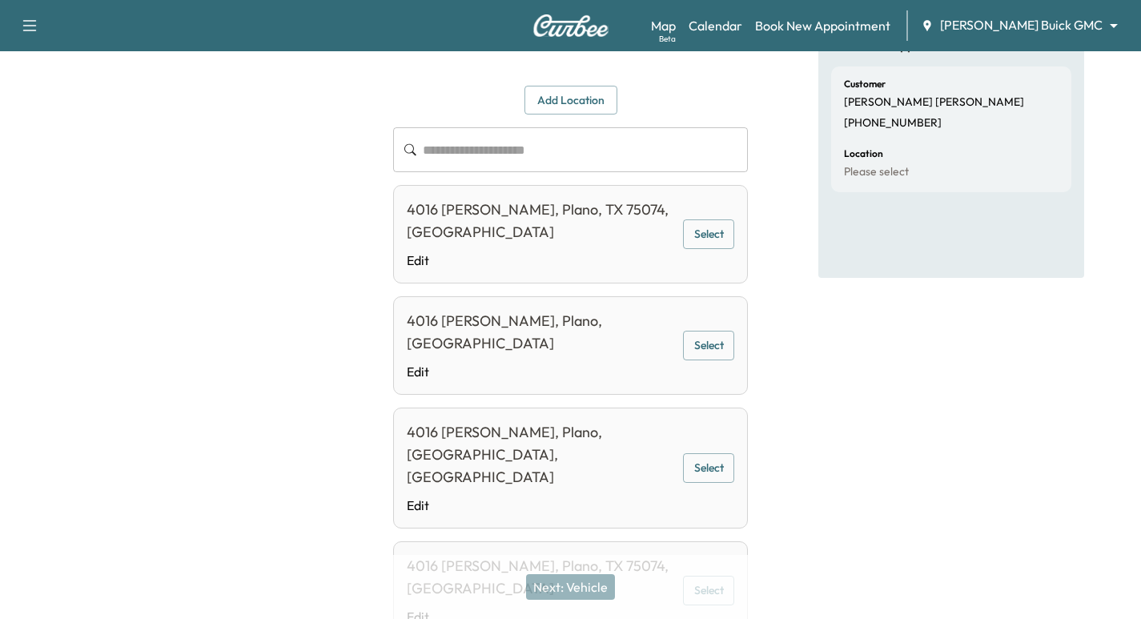
click at [704, 331] on button "Select" at bounding box center [708, 346] width 51 height 30
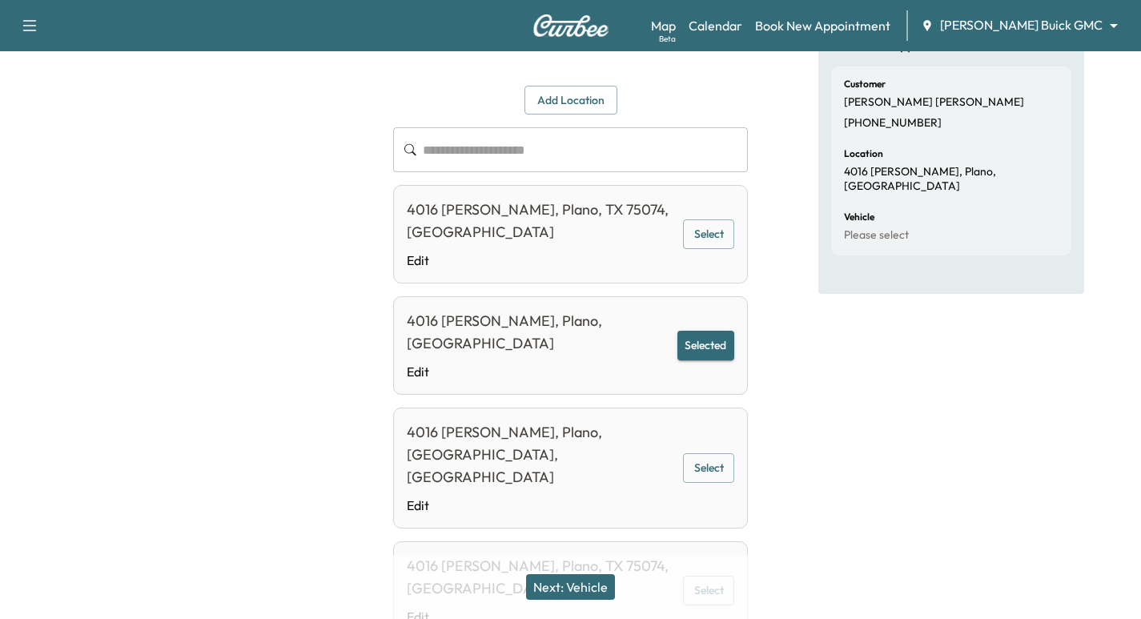
scroll to position [220, 0]
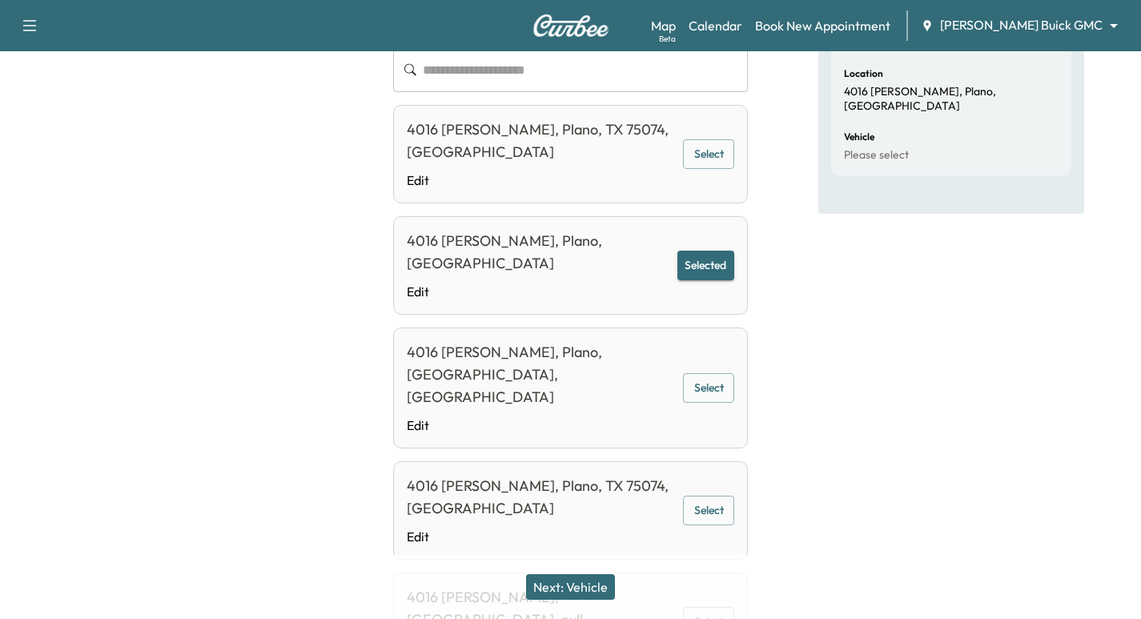
click at [605, 579] on button "Next: Vehicle" at bounding box center [570, 587] width 89 height 26
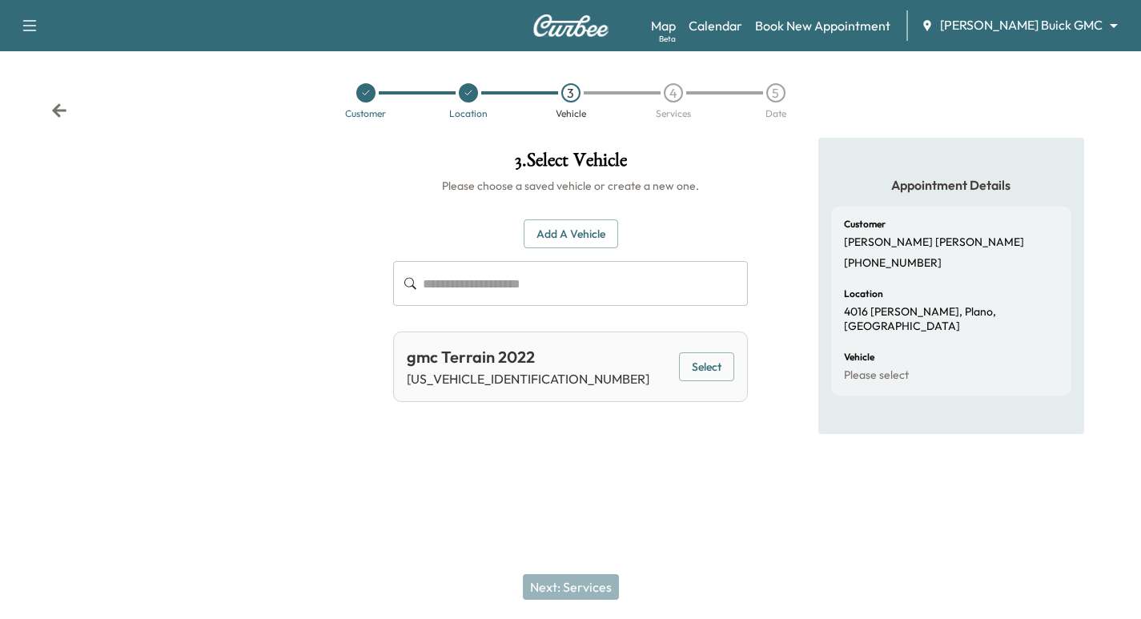
scroll to position [0, 0]
click at [719, 361] on button "Select" at bounding box center [714, 367] width 55 height 30
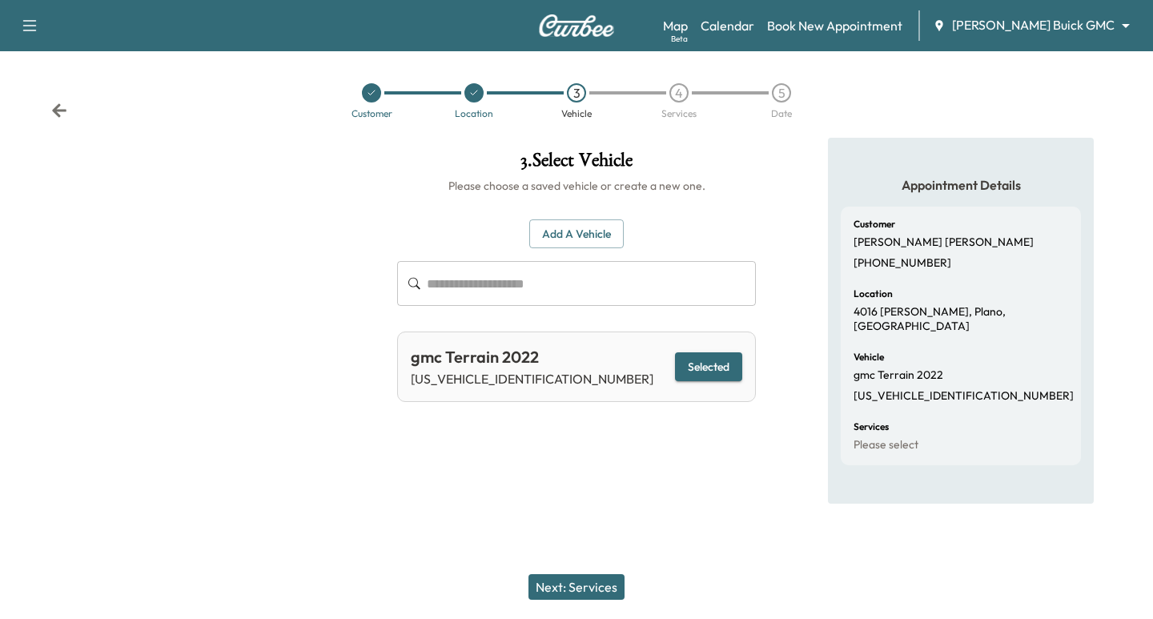
drag, startPoint x: 587, startPoint y: 590, endPoint x: 578, endPoint y: 592, distance: 9.1
click at [588, 590] on button "Next: Services" at bounding box center [576, 587] width 96 height 26
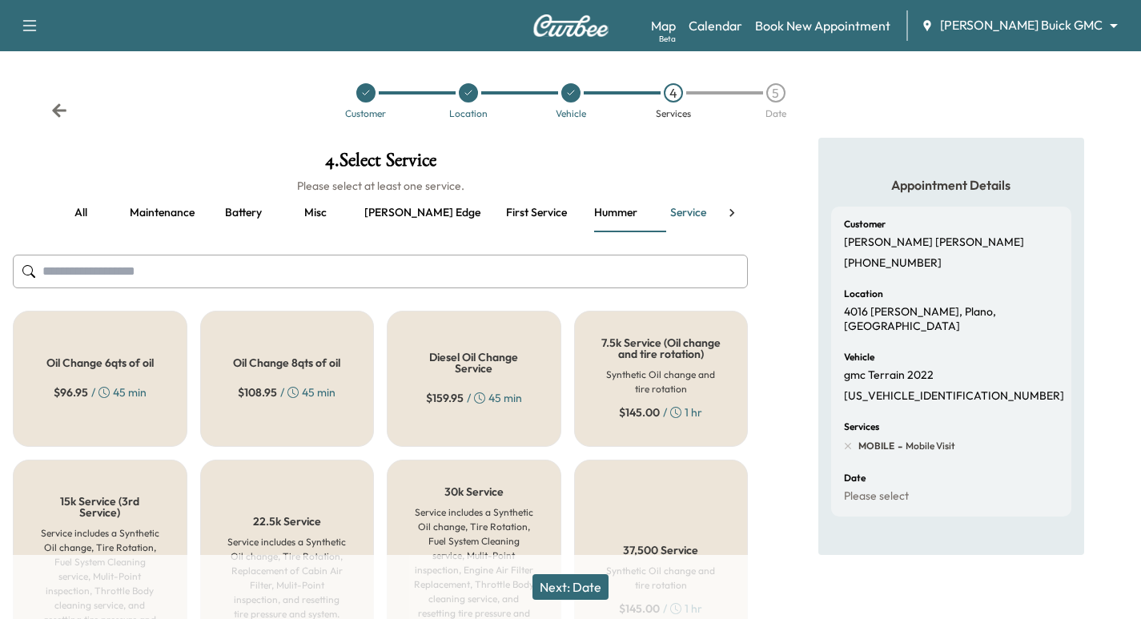
click at [90, 204] on button "all" at bounding box center [81, 213] width 72 height 38
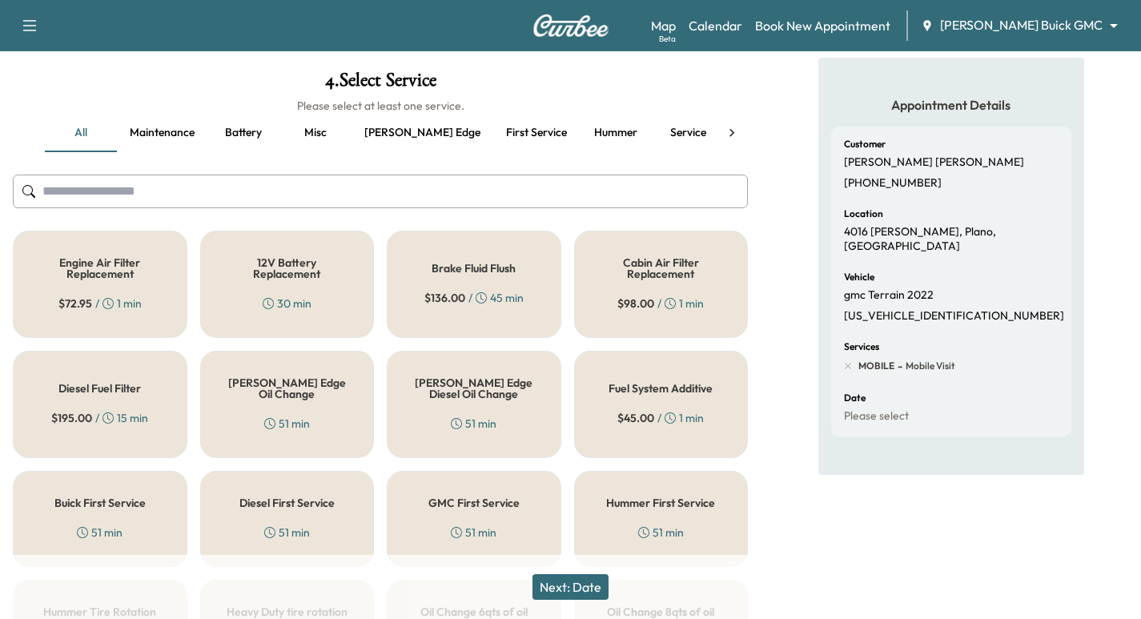
scroll to position [180, 0]
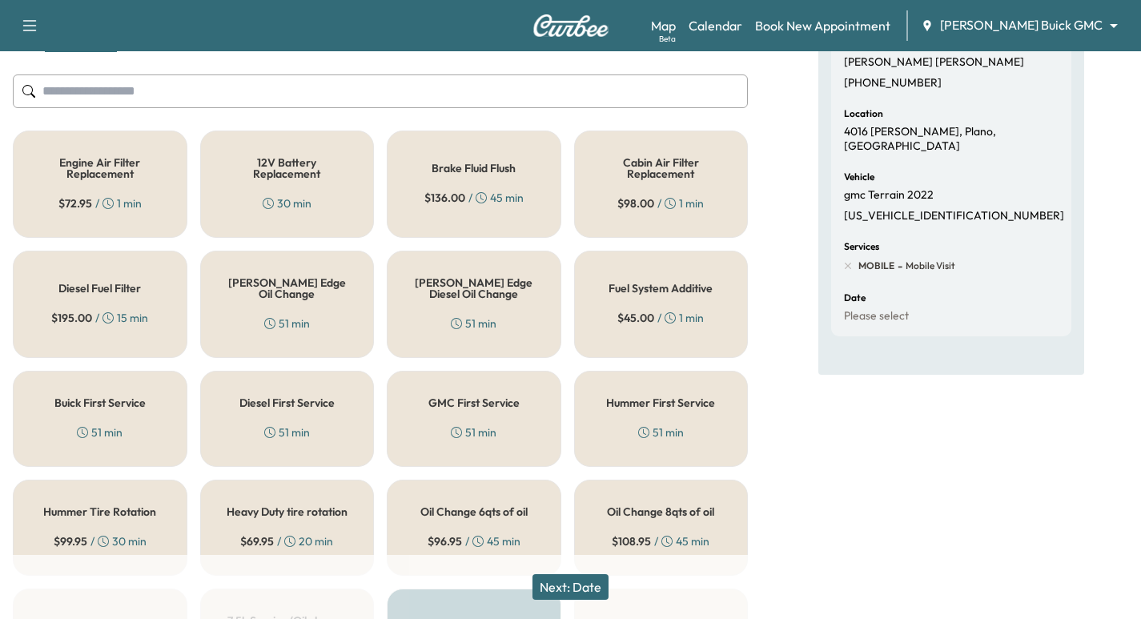
click at [299, 315] on div "51 min" at bounding box center [287, 323] width 46 height 16
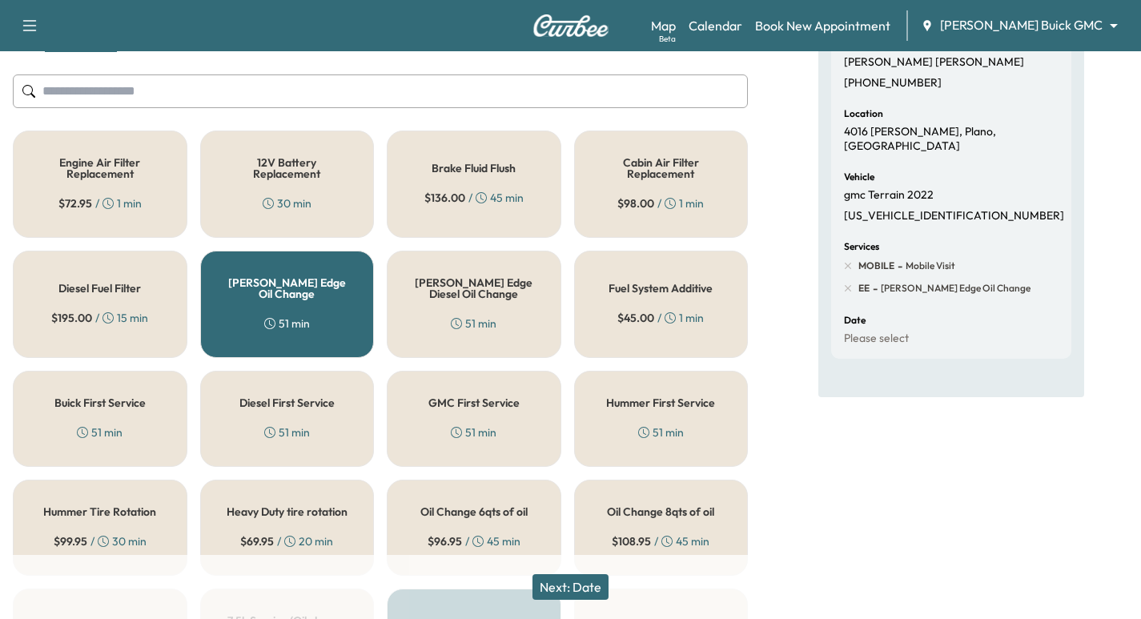
click at [563, 591] on button "Next: Date" at bounding box center [570, 587] width 76 height 26
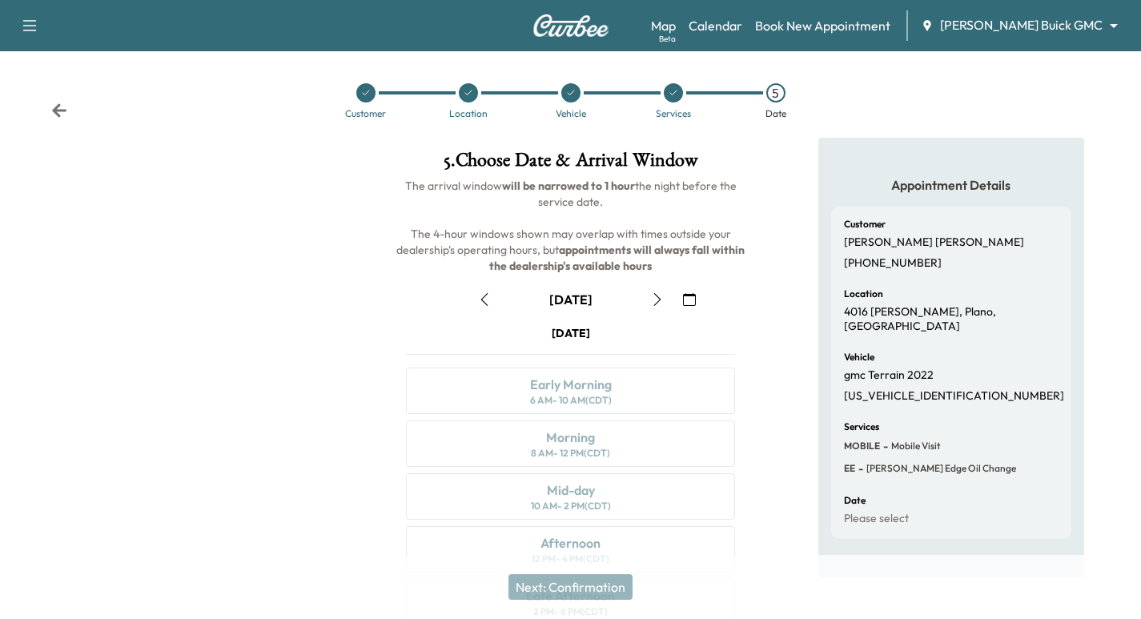
scroll to position [182, 0]
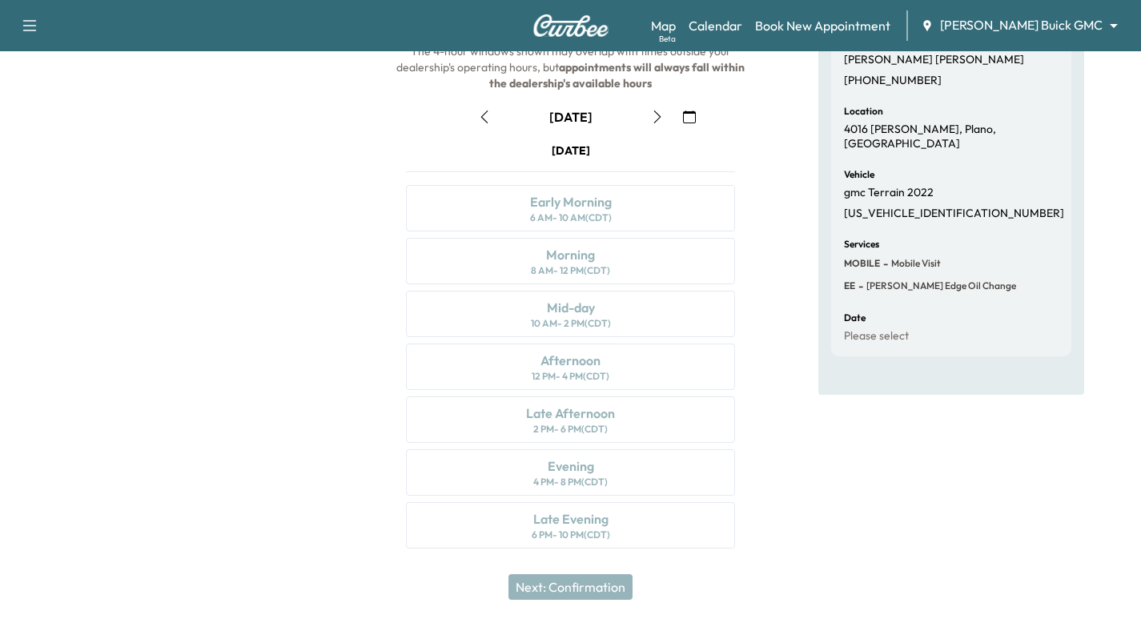
drag, startPoint x: 362, startPoint y: 265, endPoint x: 352, endPoint y: 142, distance: 123.6
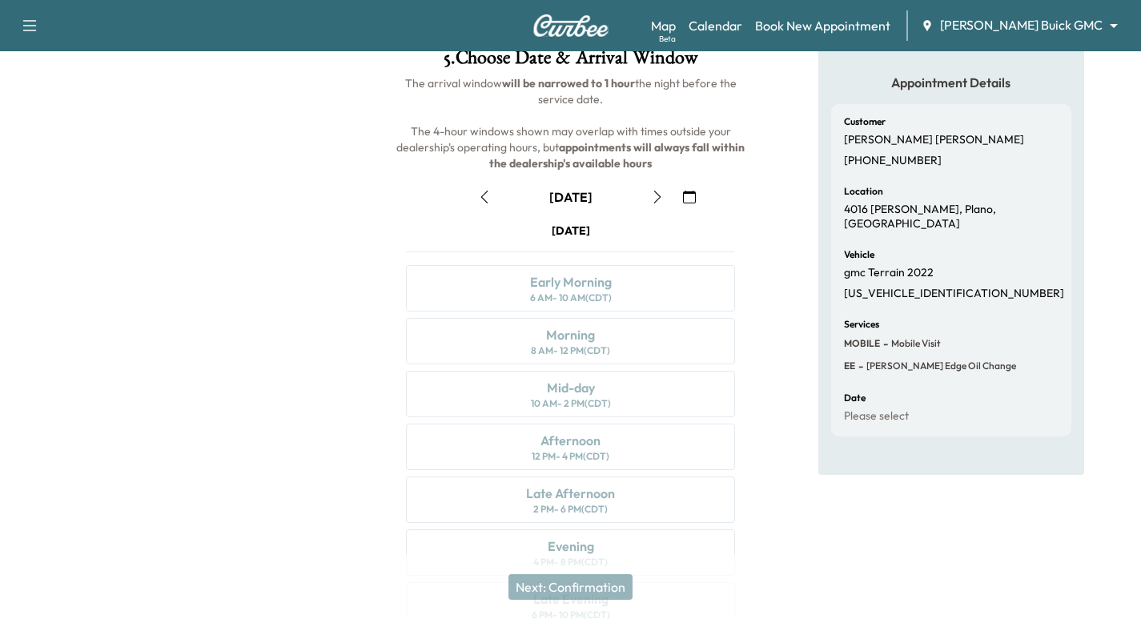
scroll to position [0, 0]
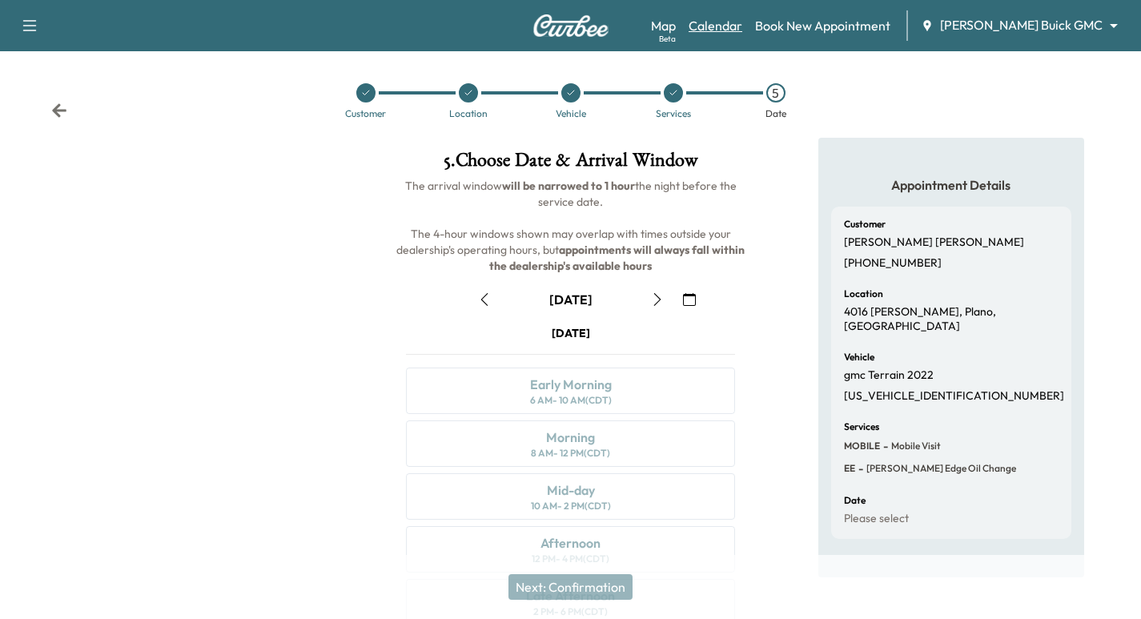
click at [742, 22] on link "Calendar" at bounding box center [715, 25] width 54 height 19
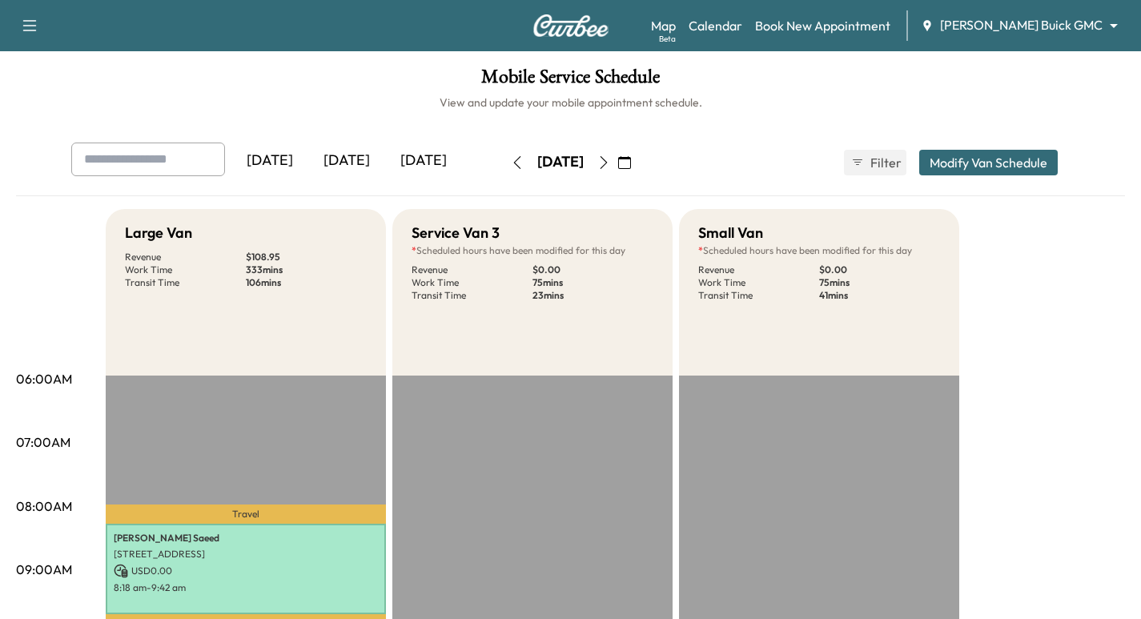
click at [1080, 25] on body "Support Log Out Map Beta Calendar Book New Appointment [PERSON_NAME] Buick GMC …" at bounding box center [570, 309] width 1141 height 619
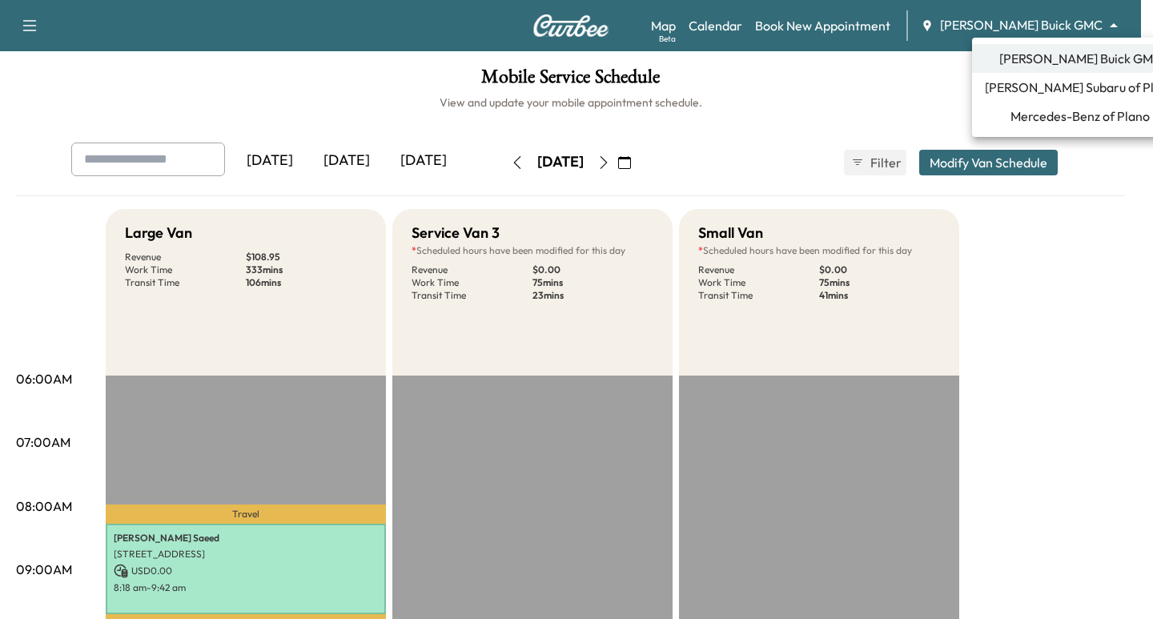
click at [1079, 113] on span "Mercedes-Benz of Plano" at bounding box center [1079, 115] width 139 height 19
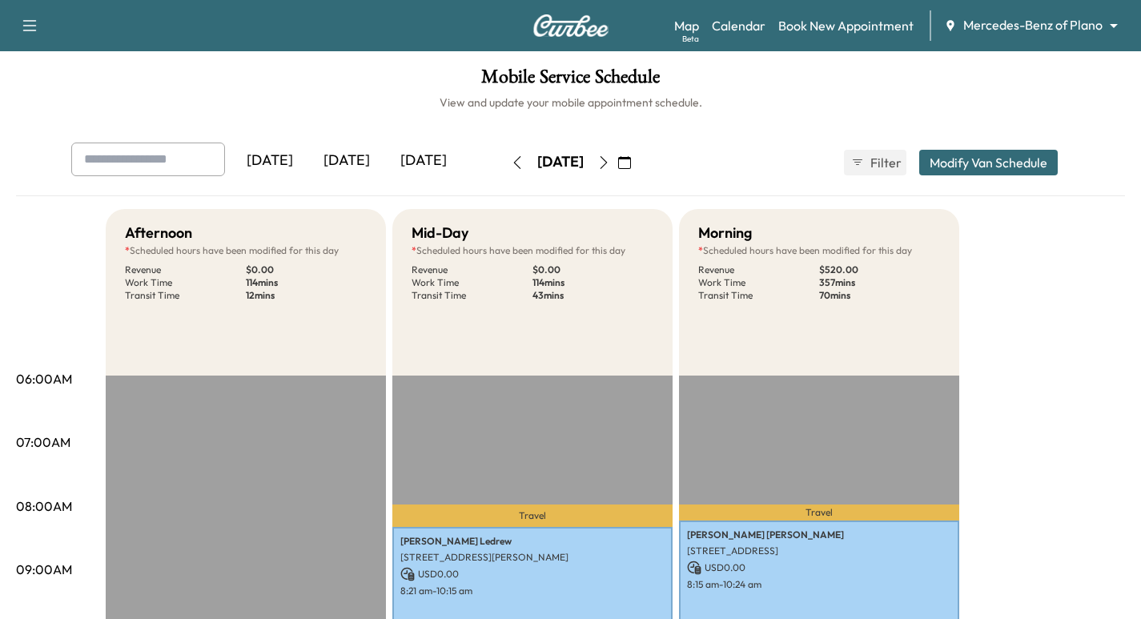
click at [638, 170] on button "button" at bounding box center [624, 163] width 27 height 26
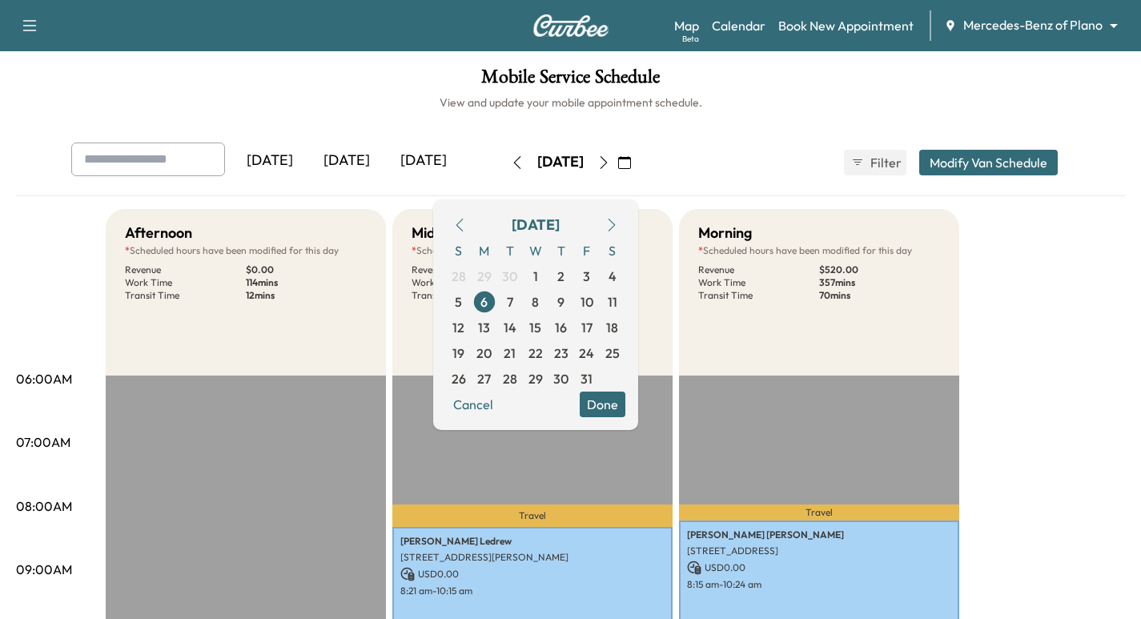
drag, startPoint x: 708, startPoint y: 81, endPoint x: 765, endPoint y: 52, distance: 64.4
click at [709, 81] on h1 "Mobile Service Schedule" at bounding box center [570, 80] width 1109 height 27
click at [564, 301] on span "9" at bounding box center [560, 301] width 7 height 19
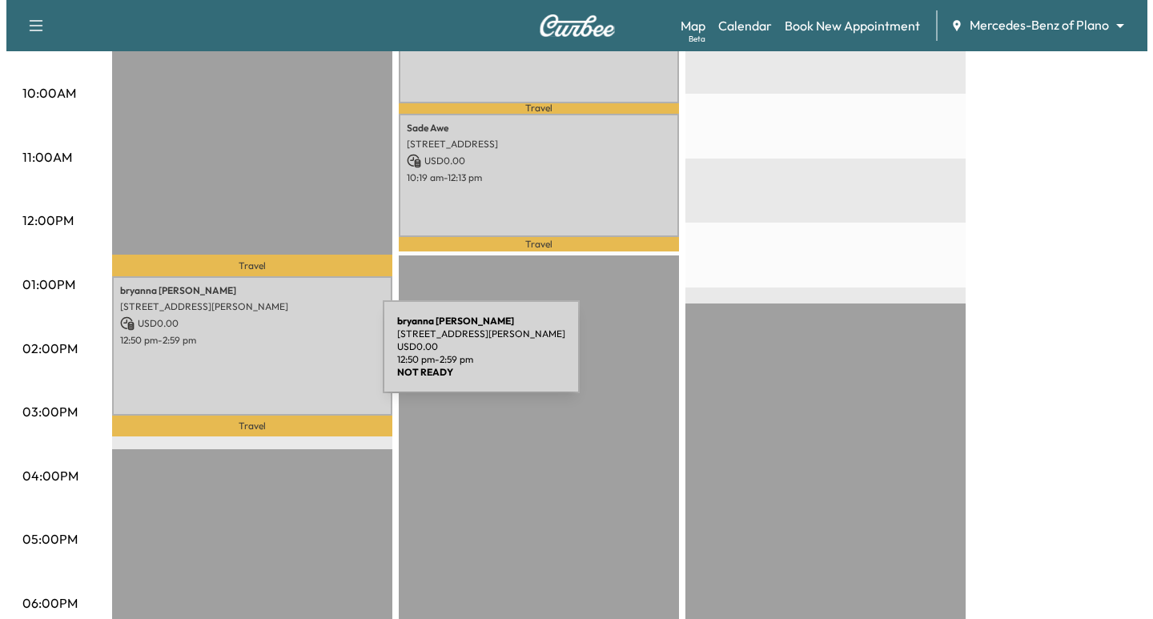
scroll to position [460, 0]
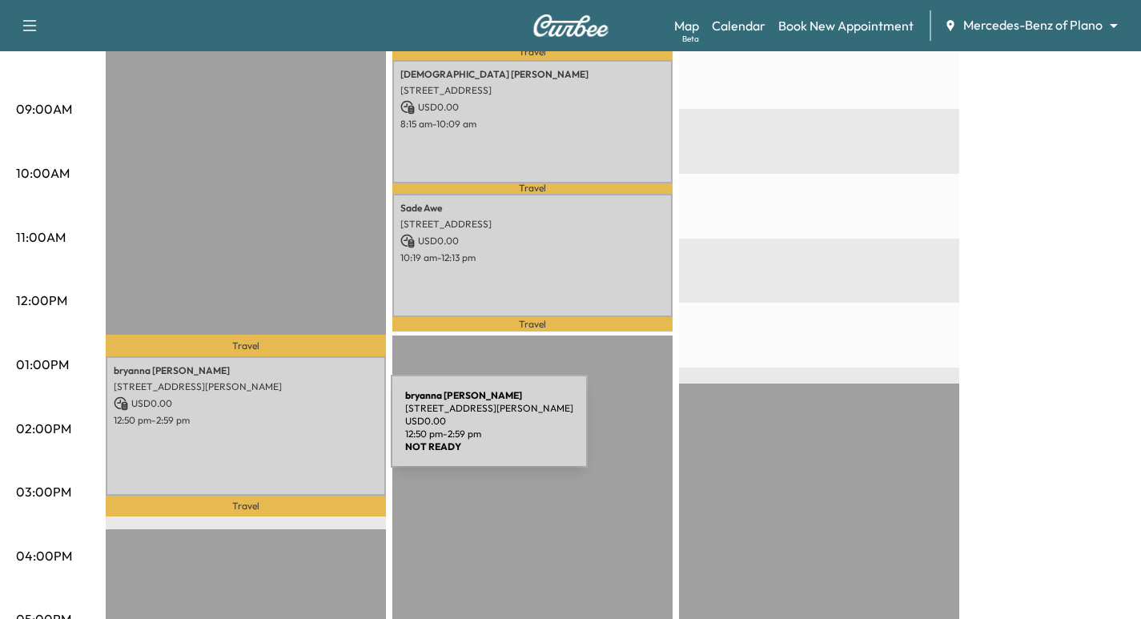
click at [271, 432] on div "[PERSON_NAME] [PERSON_NAME] [STREET_ADDRESS][PERSON_NAME][PERSON_NAME] USD 0.00…" at bounding box center [246, 425] width 280 height 139
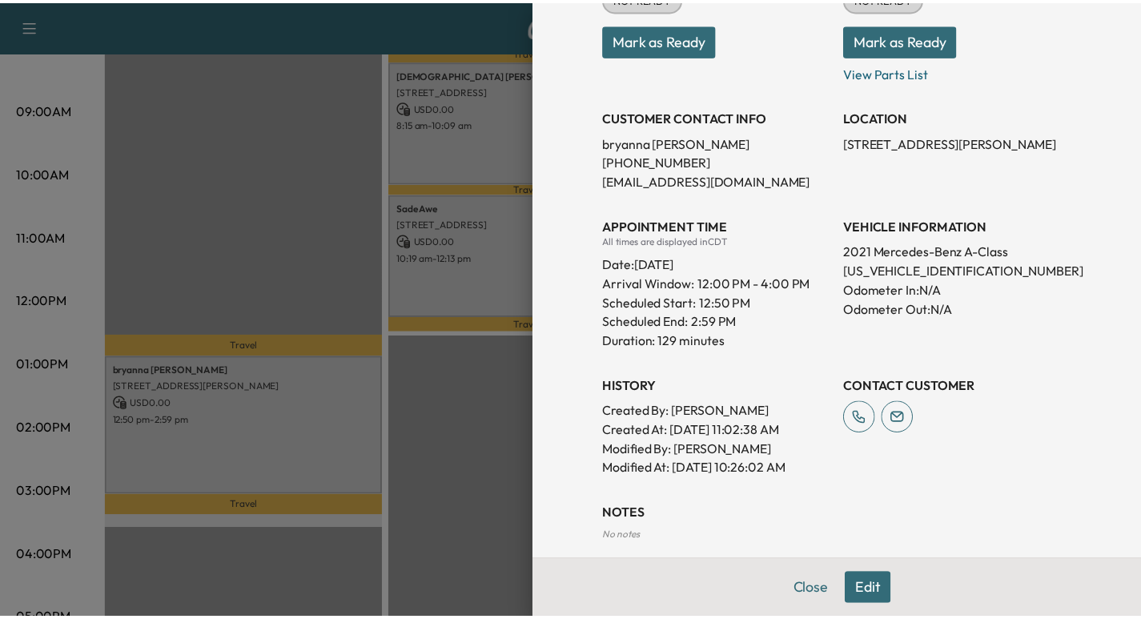
scroll to position [320, 0]
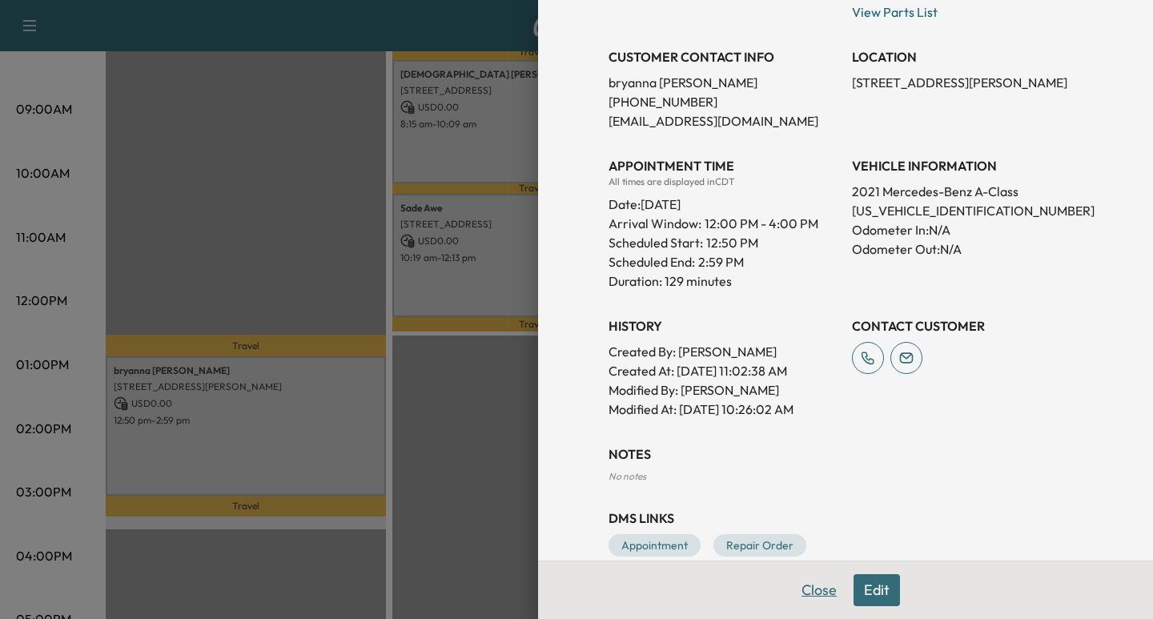
click at [801, 595] on button "Close" at bounding box center [819, 590] width 56 height 32
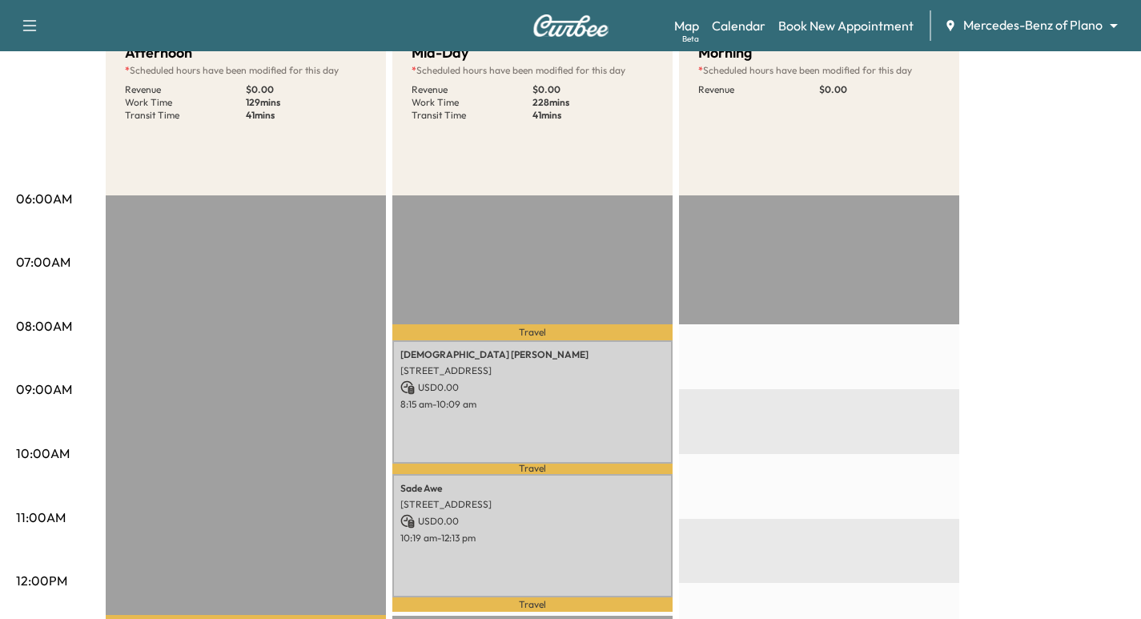
scroll to position [0, 0]
